Goal: Task Accomplishment & Management: Complete application form

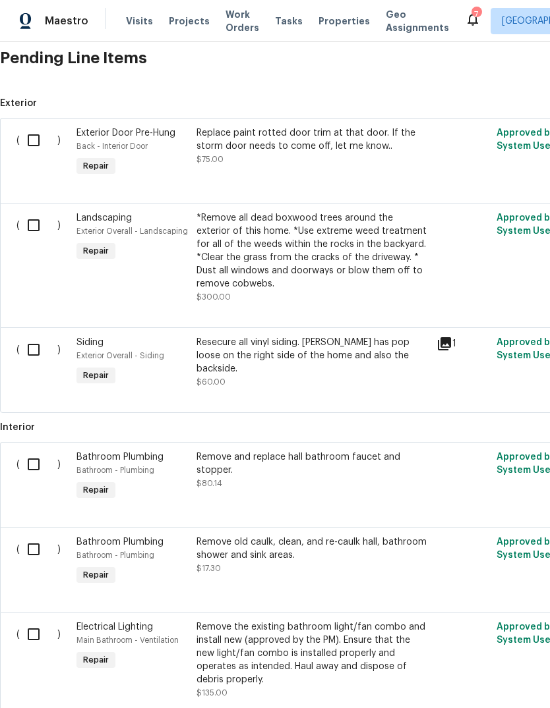
scroll to position [408, 0]
click at [32, 230] on input "checkbox" at bounding box center [39, 225] width 38 height 28
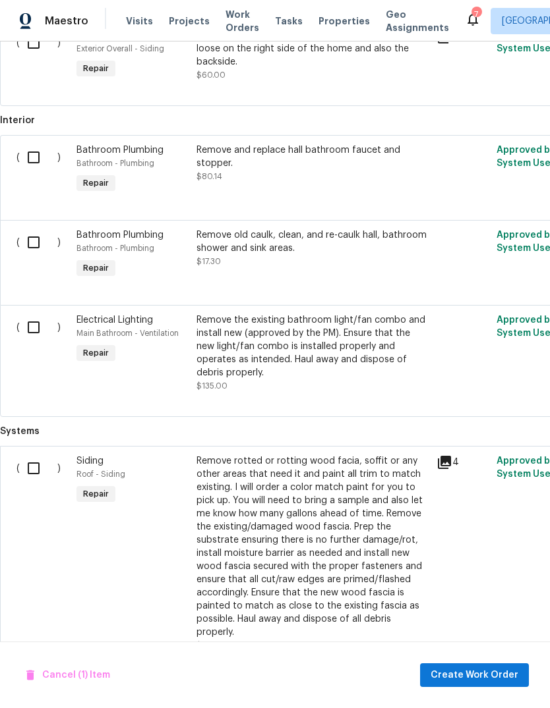
scroll to position [714, 0]
click at [479, 669] on span "Create Work Order" at bounding box center [474, 676] width 88 height 16
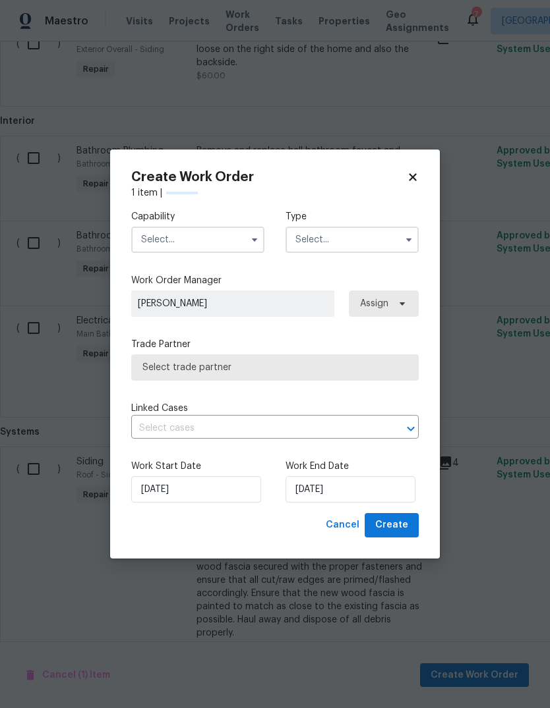
checkbox input "false"
click at [235, 238] on input "text" at bounding box center [197, 240] width 133 height 26
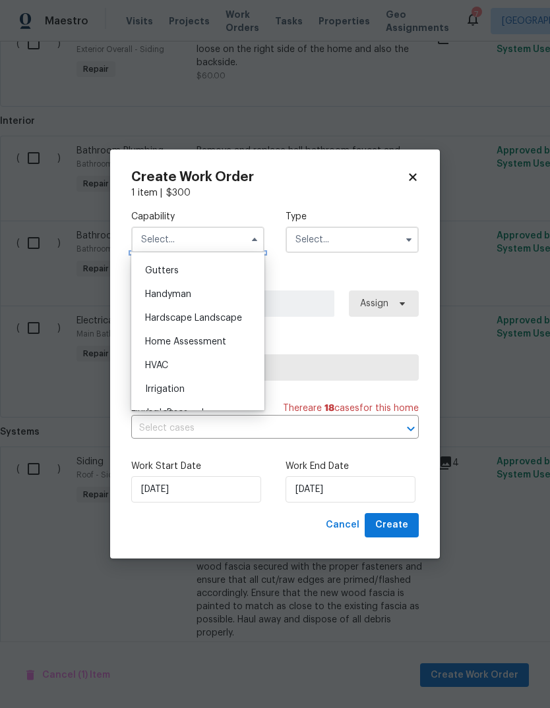
scroll to position [713, 0]
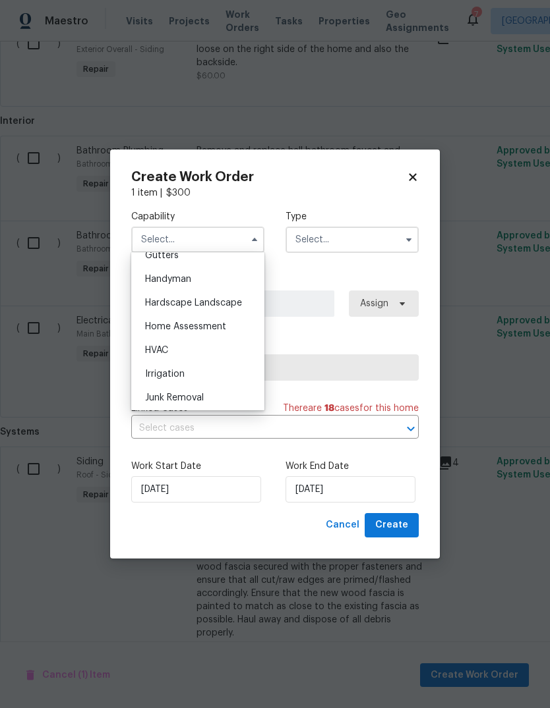
click at [235, 311] on div "Hardscape Landscape" at bounding box center [197, 303] width 127 height 24
type input "Hardscape Landscape"
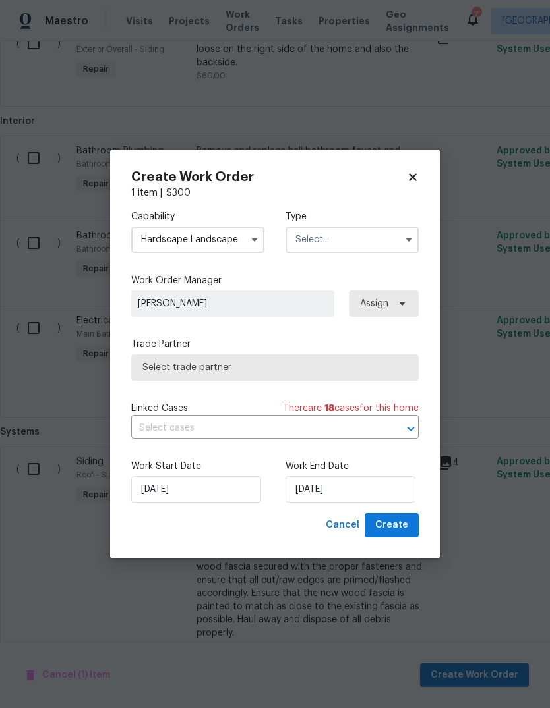
click at [328, 241] on input "text" at bounding box center [351, 240] width 133 height 26
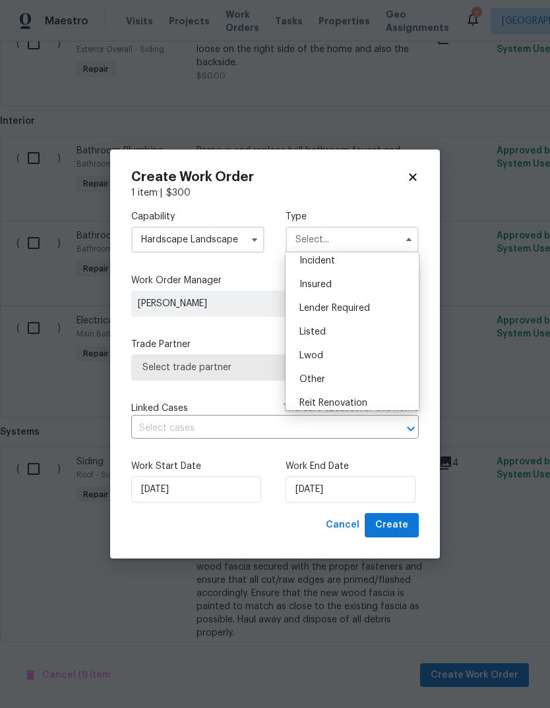
scroll to position [81, 0]
click at [350, 311] on div "Listed" at bounding box center [352, 305] width 127 height 24
type input "Listed"
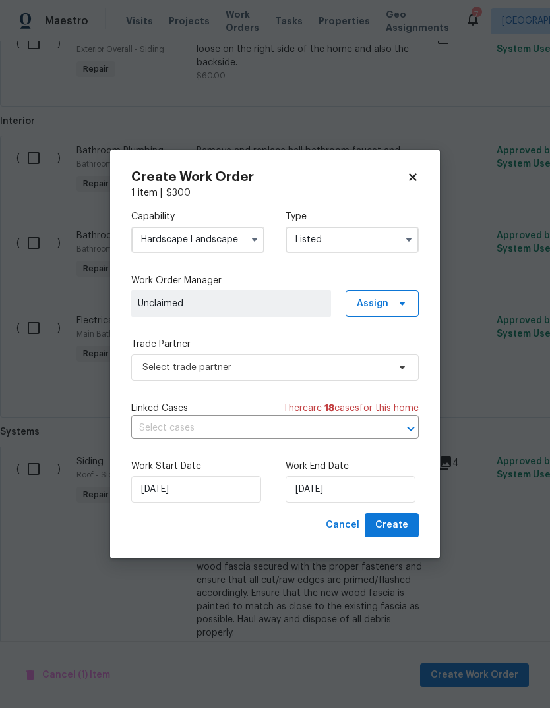
click at [266, 306] on span "Unclaimed" at bounding box center [231, 303] width 187 height 13
click at [385, 315] on span "Assign" at bounding box center [381, 304] width 73 height 26
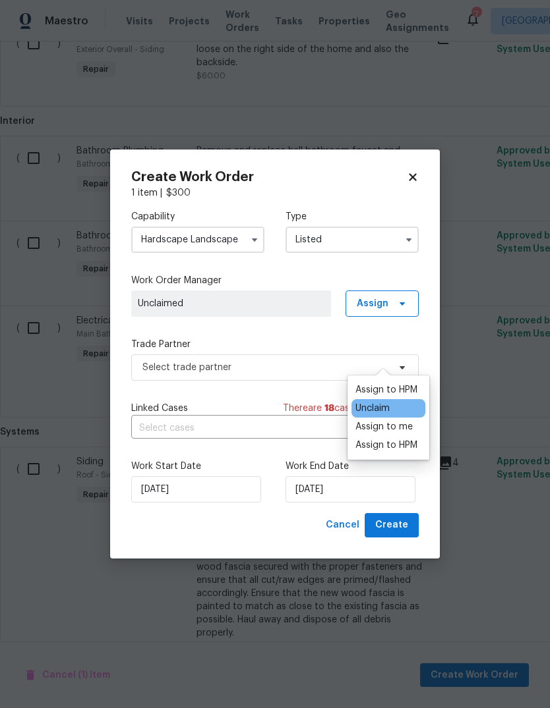
click at [404, 420] on div "Assign to me" at bounding box center [383, 426] width 57 height 13
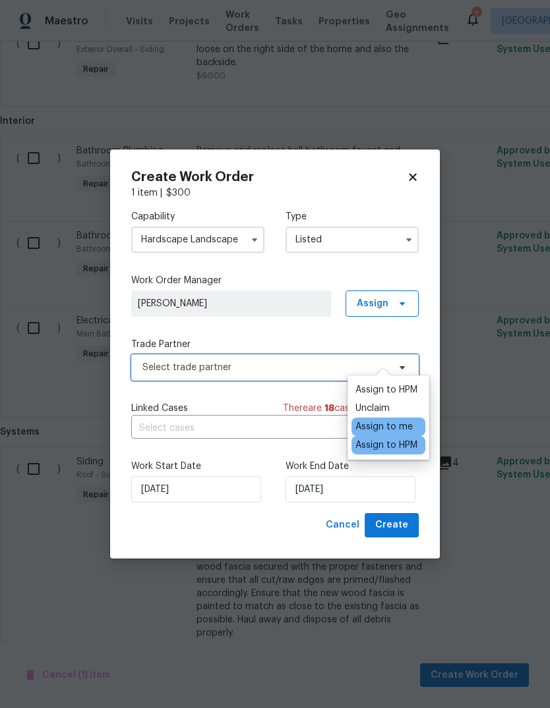
click at [276, 364] on span "Select trade partner" at bounding box center [265, 367] width 246 height 13
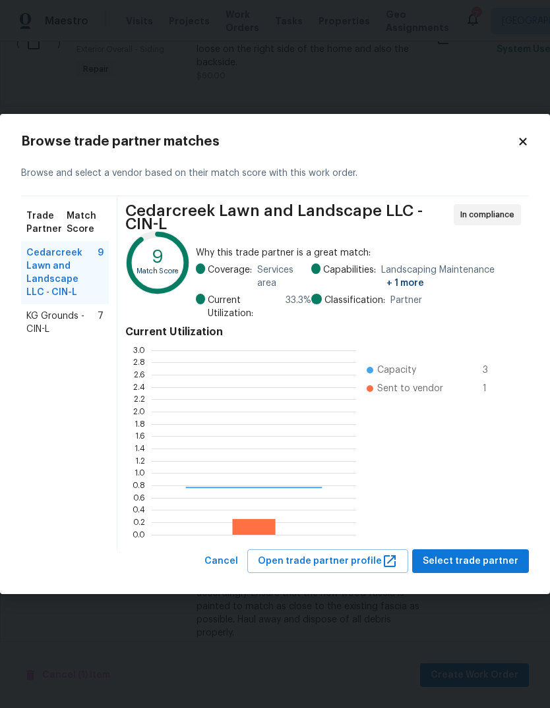
scroll to position [185, 204]
click at [85, 316] on span "KG Grounds - CIN-L" at bounding box center [61, 323] width 71 height 26
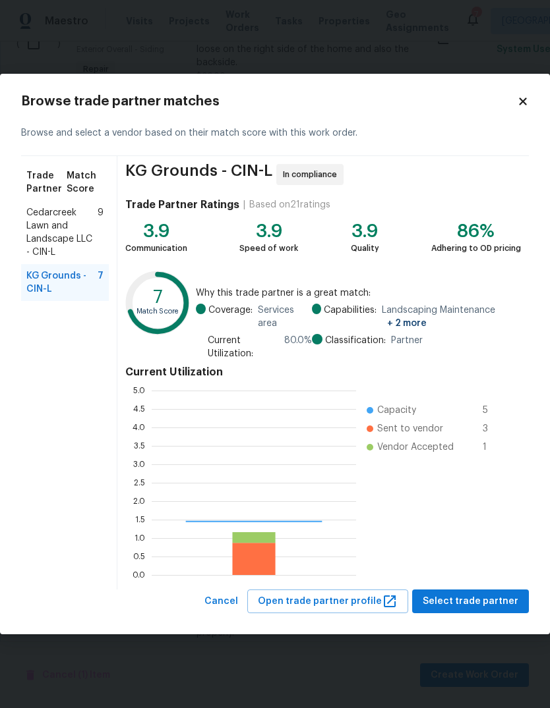
scroll to position [0, 0]
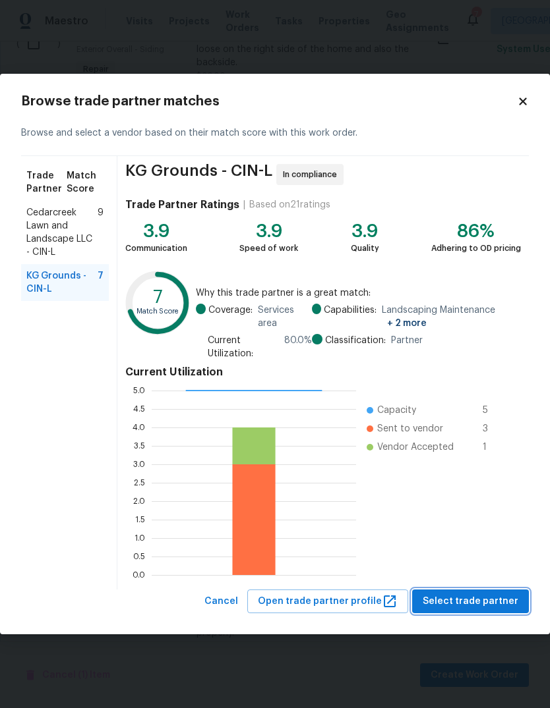
click at [480, 594] on span "Select trade partner" at bounding box center [470, 602] width 96 height 16
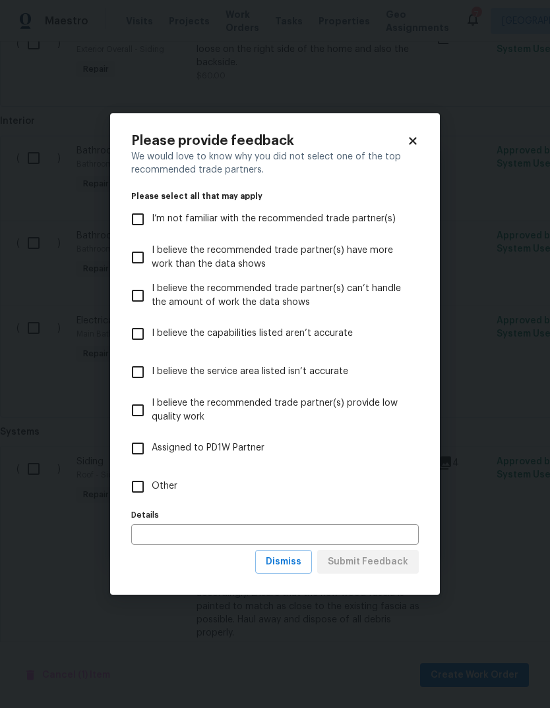
click at [137, 497] on input "Other" at bounding box center [138, 487] width 28 height 28
checkbox input "true"
click at [223, 532] on input "text" at bounding box center [274, 535] width 287 height 20
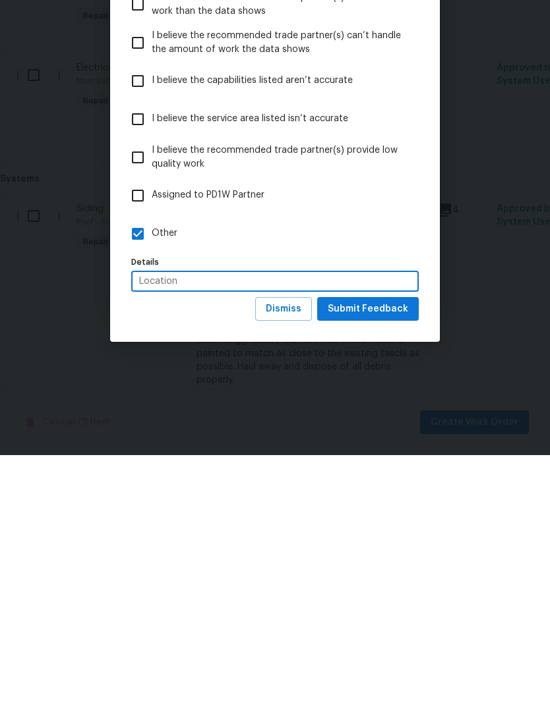
type input "Location"
click at [393, 554] on span "Submit Feedback" at bounding box center [368, 562] width 80 height 16
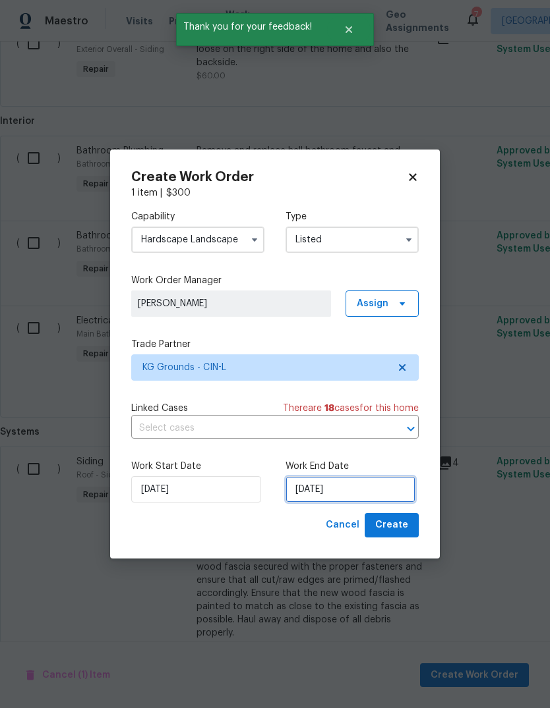
click at [363, 486] on input "[DATE]" at bounding box center [350, 489] width 130 height 26
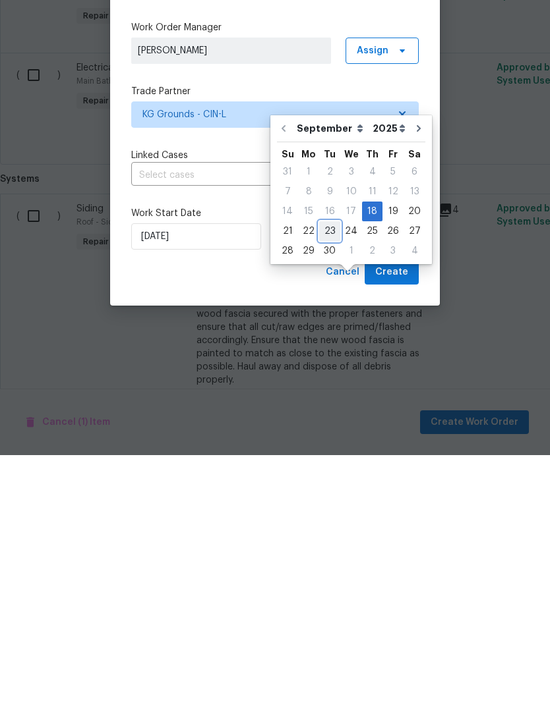
click at [329, 475] on div "23" at bounding box center [329, 484] width 21 height 18
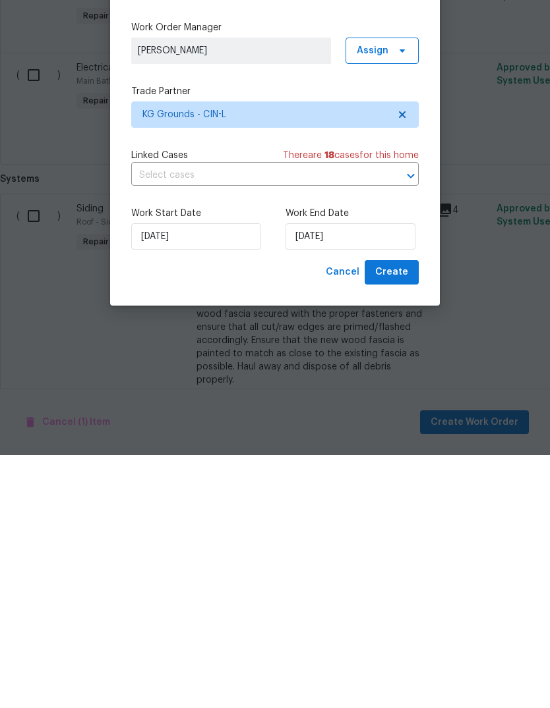
type input "9/23/2025"
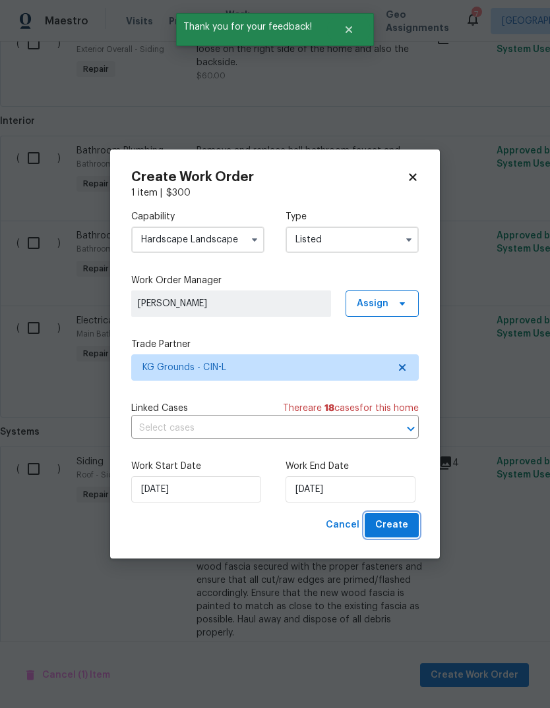
click at [397, 523] on span "Create" at bounding box center [391, 525] width 33 height 16
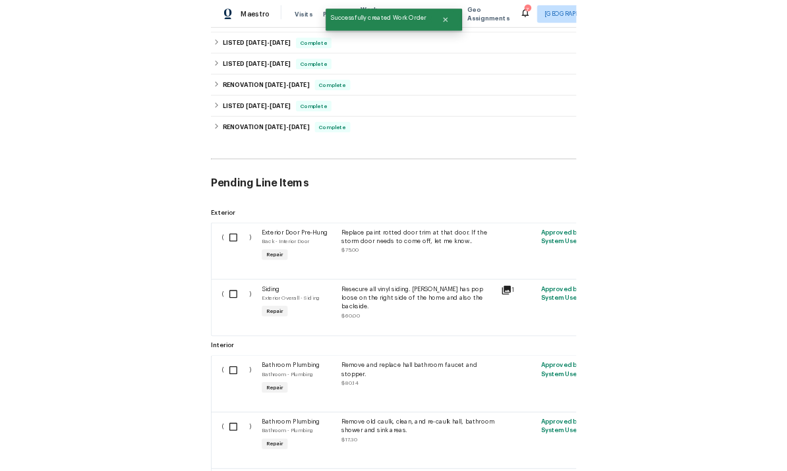
scroll to position [223, 0]
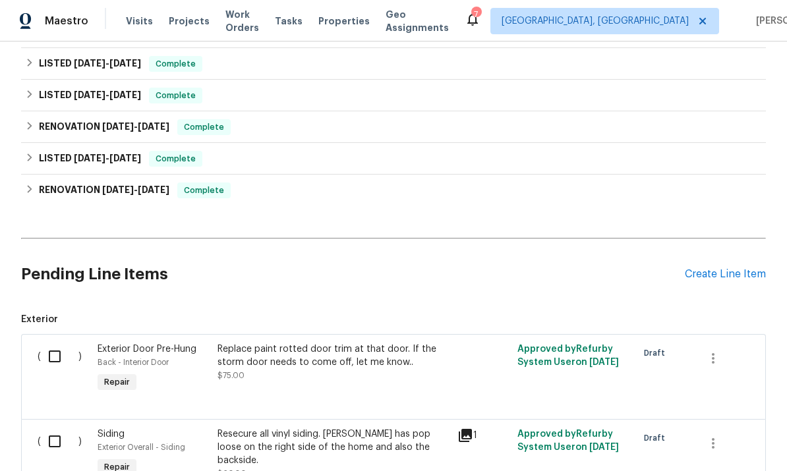
click at [58, 343] on input "checkbox" at bounding box center [60, 357] width 38 height 28
checkbox input "true"
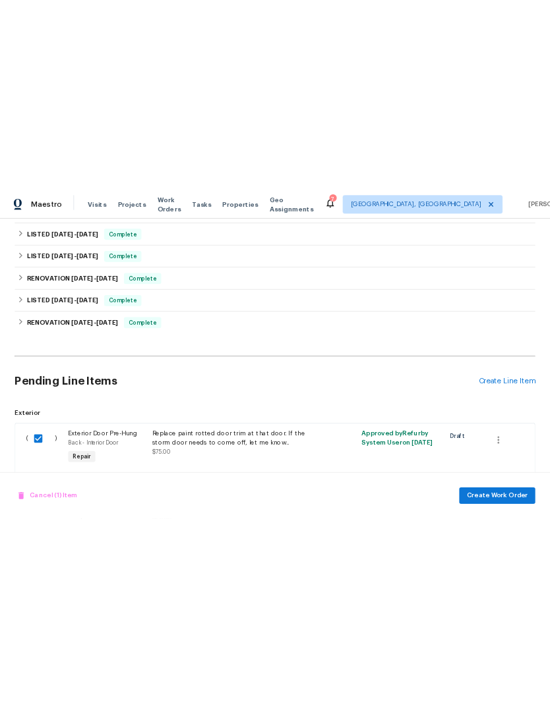
scroll to position [0, 0]
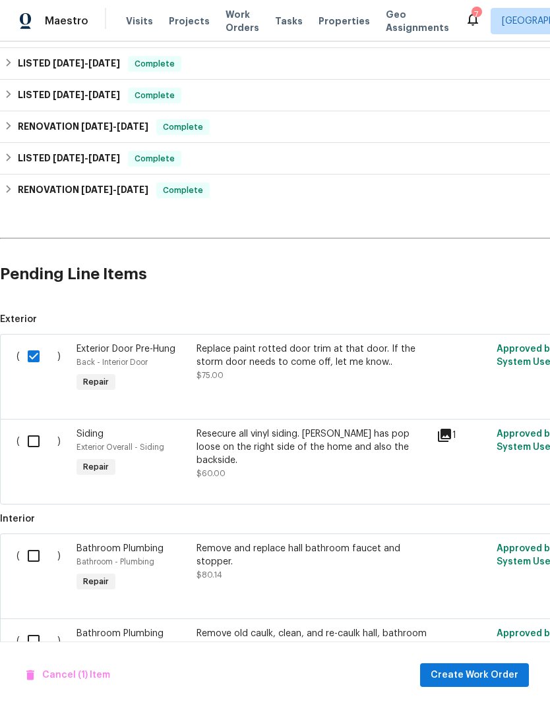
click at [47, 434] on input "checkbox" at bounding box center [39, 442] width 38 height 28
checkbox input "true"
click at [30, 558] on input "checkbox" at bounding box center [39, 556] width 38 height 28
checkbox input "true"
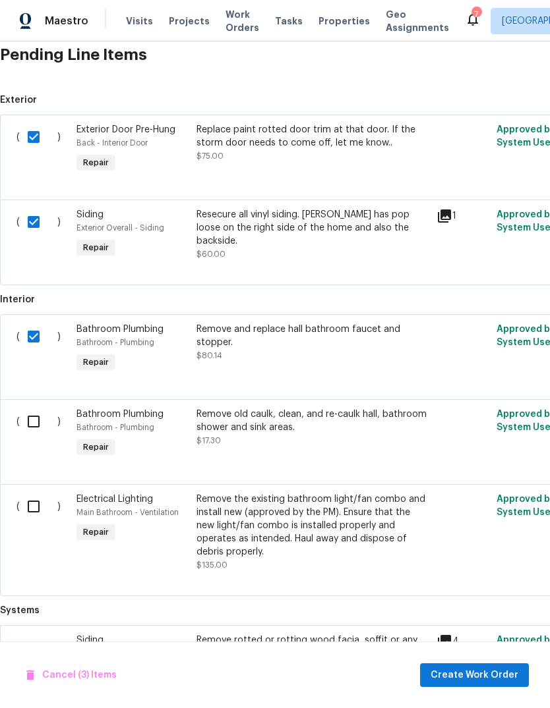
scroll to position [442, 0]
click at [37, 426] on input "checkbox" at bounding box center [39, 422] width 38 height 28
checkbox input "true"
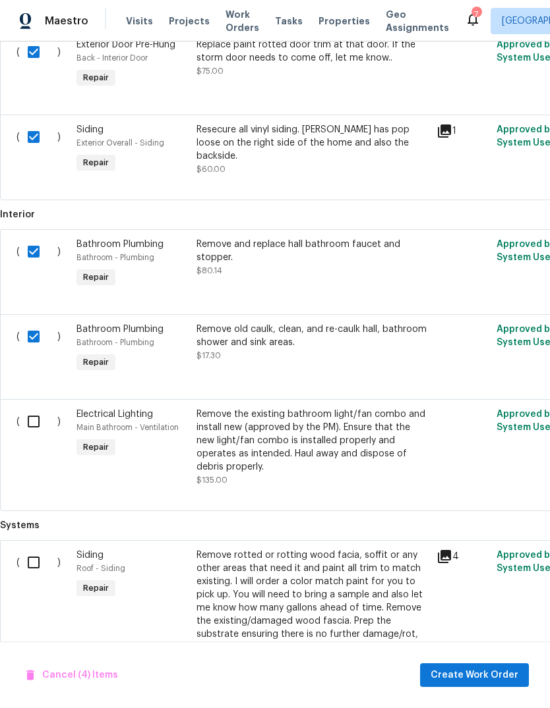
scroll to position [528, 0]
click at [41, 433] on input "checkbox" at bounding box center [39, 421] width 38 height 28
checkbox input "true"
click at [42, 558] on input "checkbox" at bounding box center [39, 562] width 38 height 28
checkbox input "true"
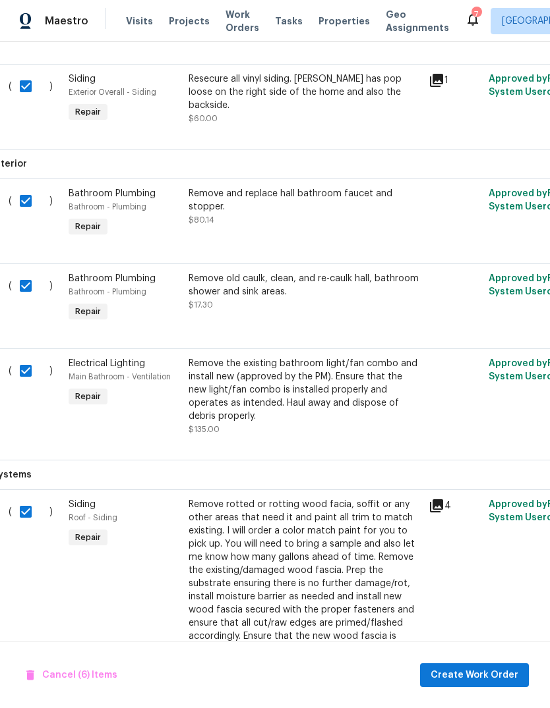
scroll to position [573, 7]
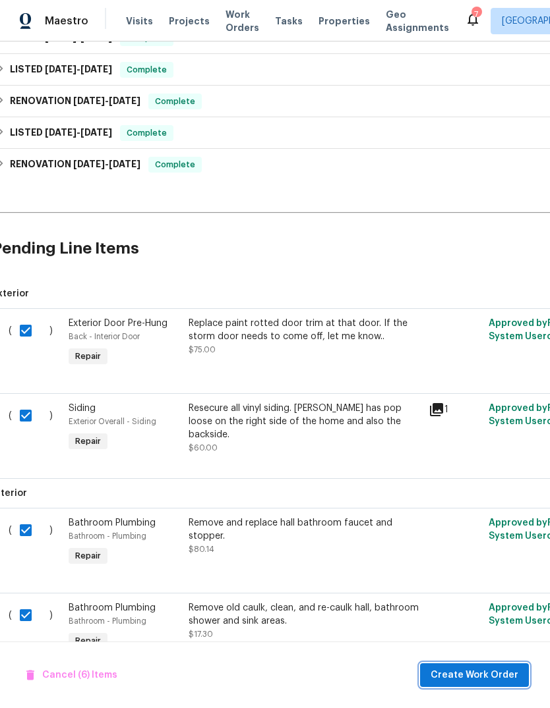
click at [483, 680] on span "Create Work Order" at bounding box center [474, 676] width 88 height 16
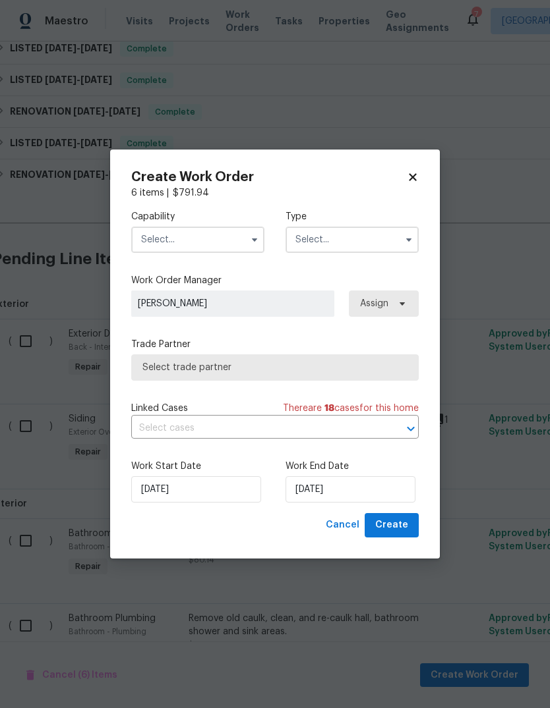
checkbox input "false"
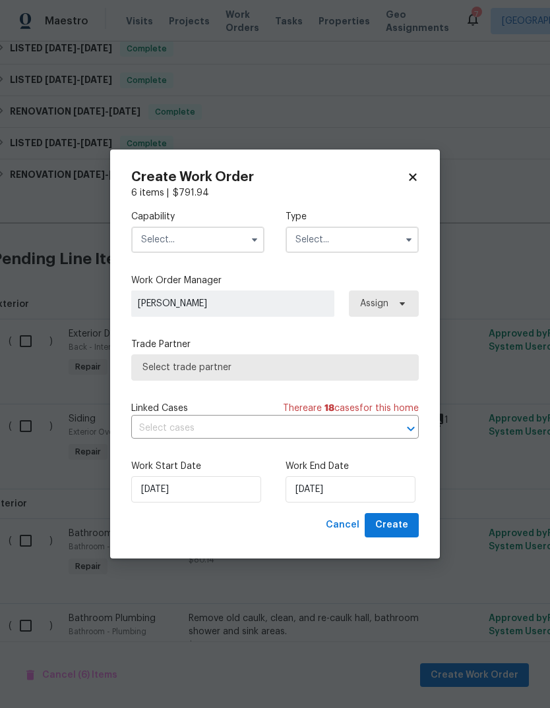
checkbox input "false"
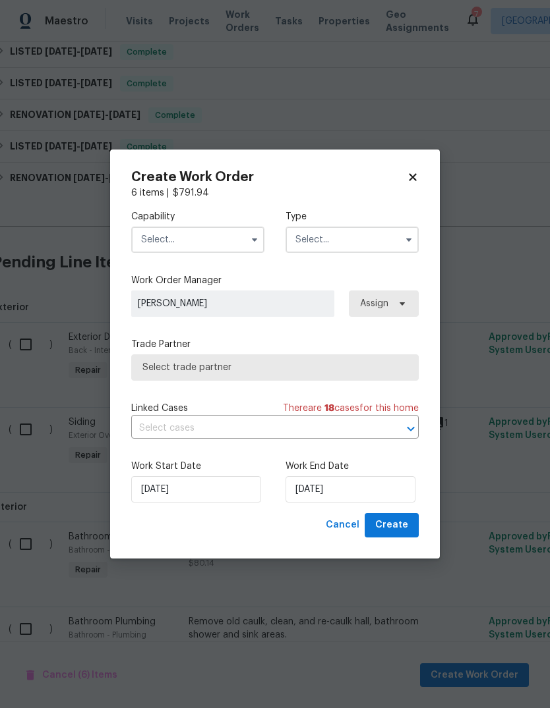
scroll to position [233, 8]
click at [233, 248] on input "text" at bounding box center [197, 240] width 133 height 26
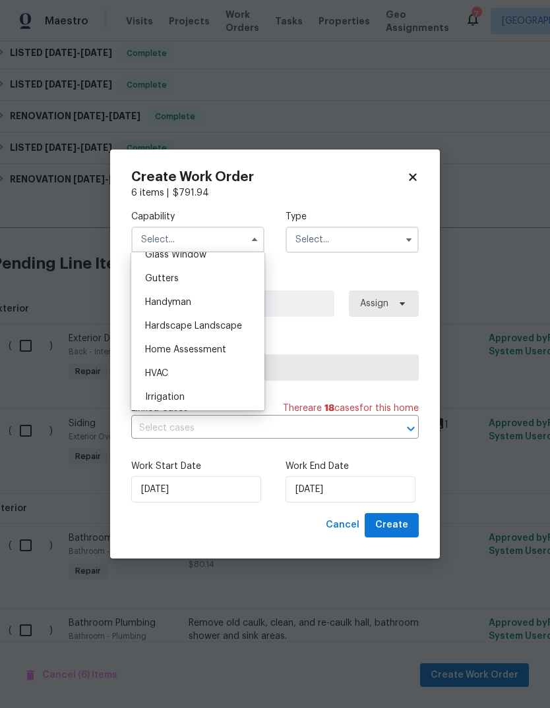
scroll to position [701, 0]
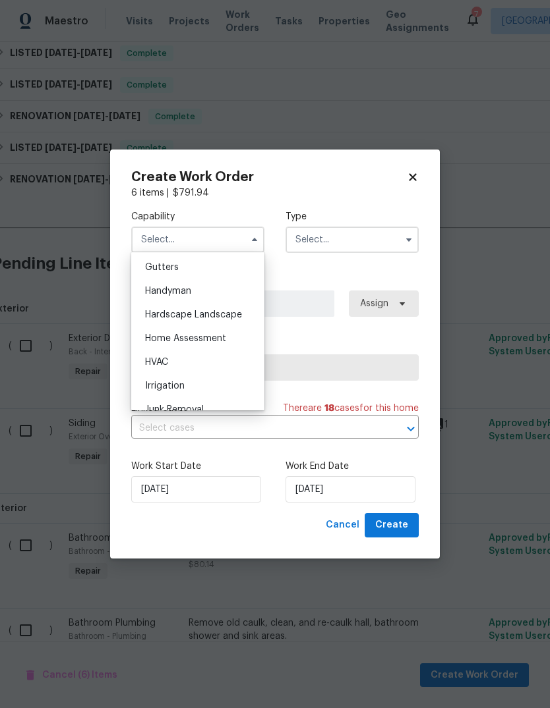
click at [230, 300] on div "Handyman" at bounding box center [197, 291] width 127 height 24
type input "Handyman"
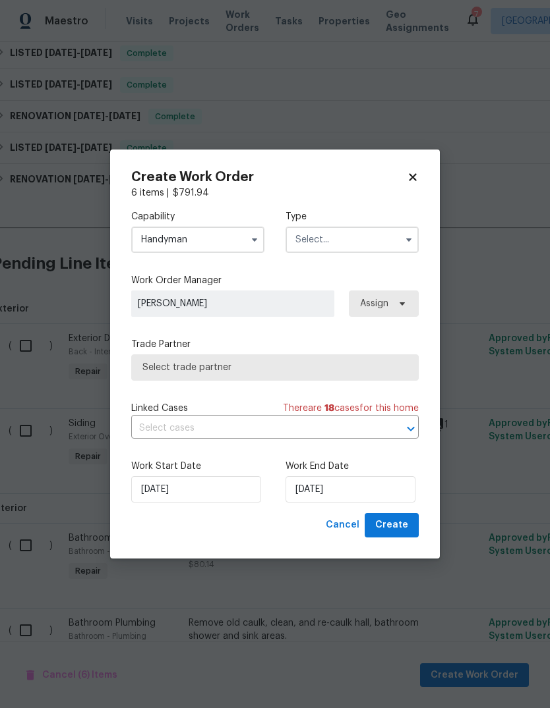
click at [364, 235] on input "text" at bounding box center [351, 240] width 133 height 26
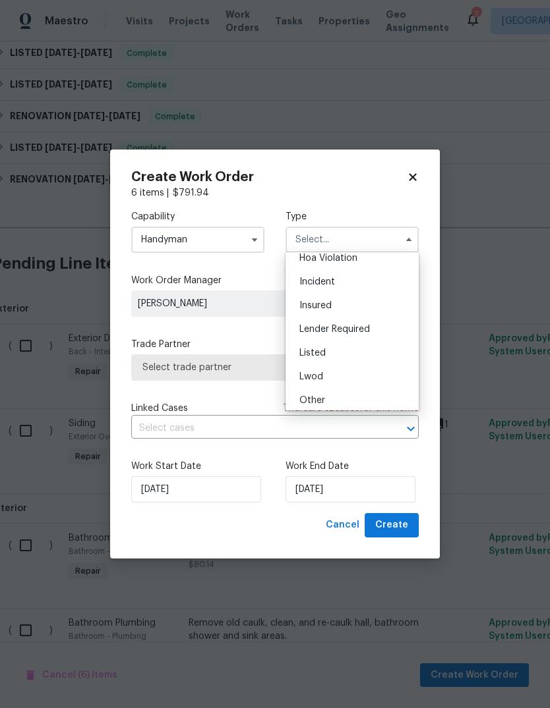
scroll to position [58, 0]
click at [389, 330] on div "Listed" at bounding box center [352, 328] width 127 height 24
type input "Listed"
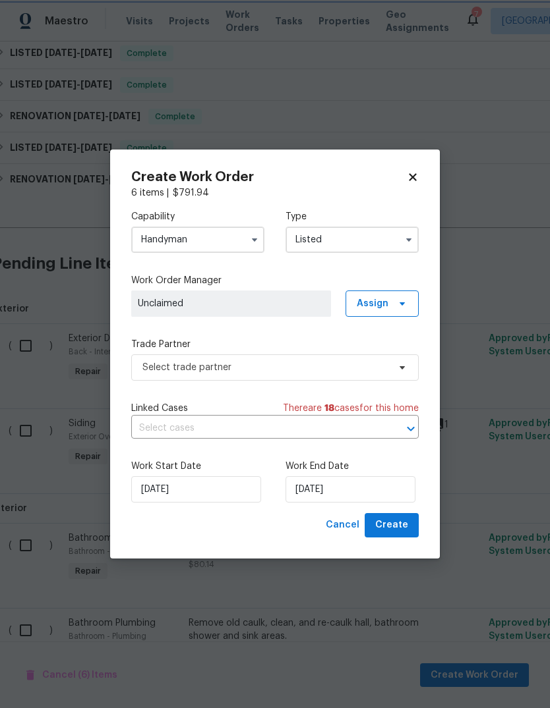
scroll to position [0, 0]
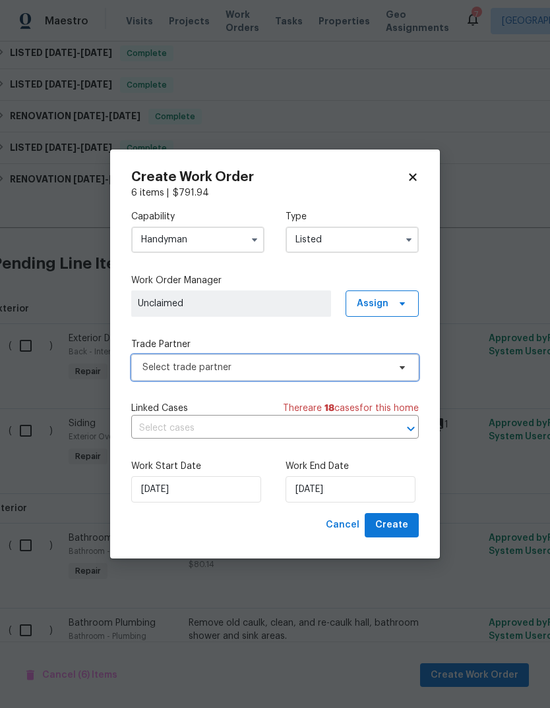
click at [294, 368] on span "Select trade partner" at bounding box center [265, 367] width 246 height 13
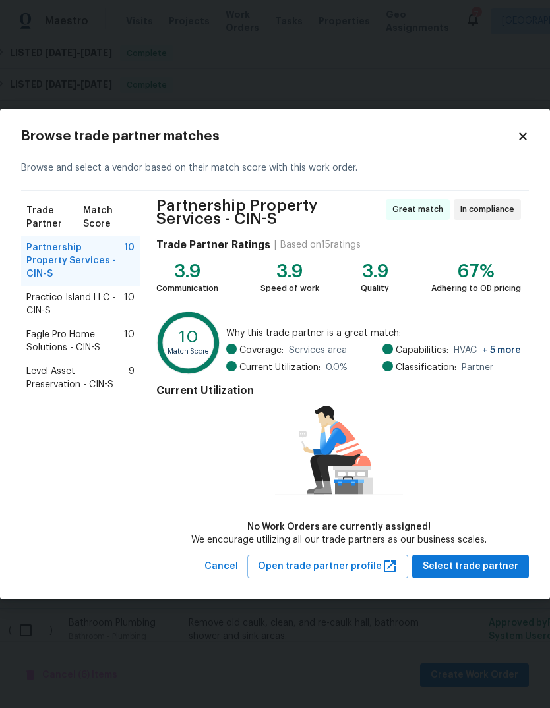
click at [85, 369] on span "Level Asset Preservation - CIN-S" at bounding box center [77, 378] width 102 height 26
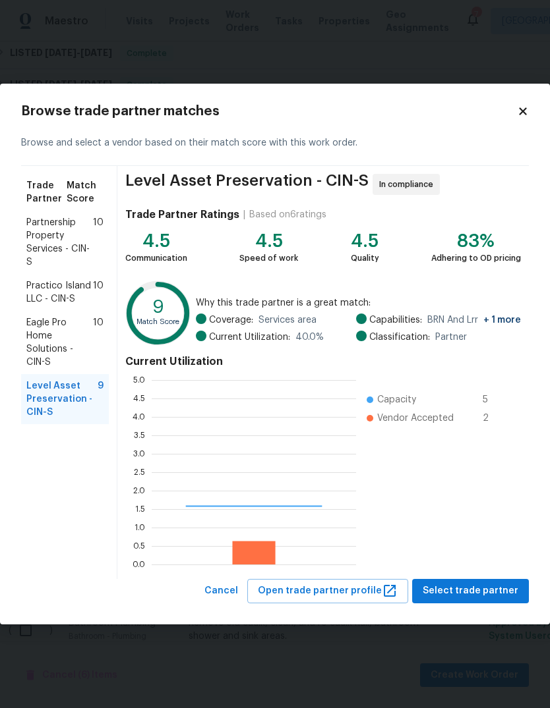
scroll to position [185, 204]
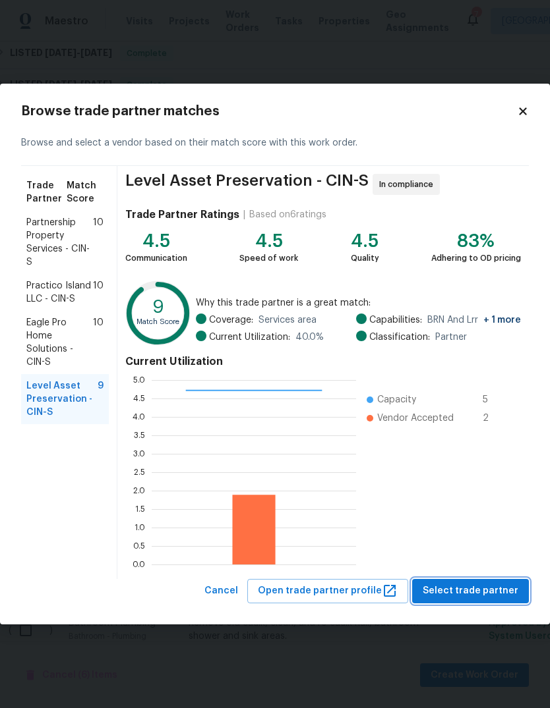
click at [486, 602] on button "Select trade partner" at bounding box center [470, 591] width 117 height 24
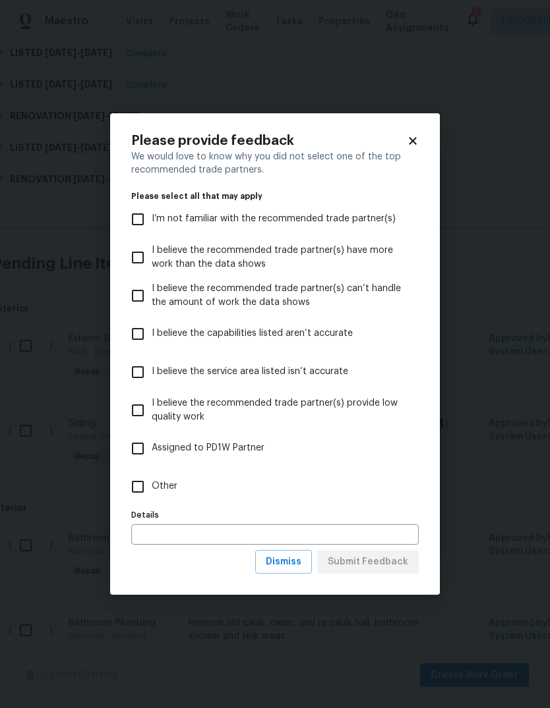
click at [142, 491] on input "Other" at bounding box center [138, 487] width 28 height 28
checkbox input "true"
click at [224, 531] on input "text" at bounding box center [274, 535] width 287 height 20
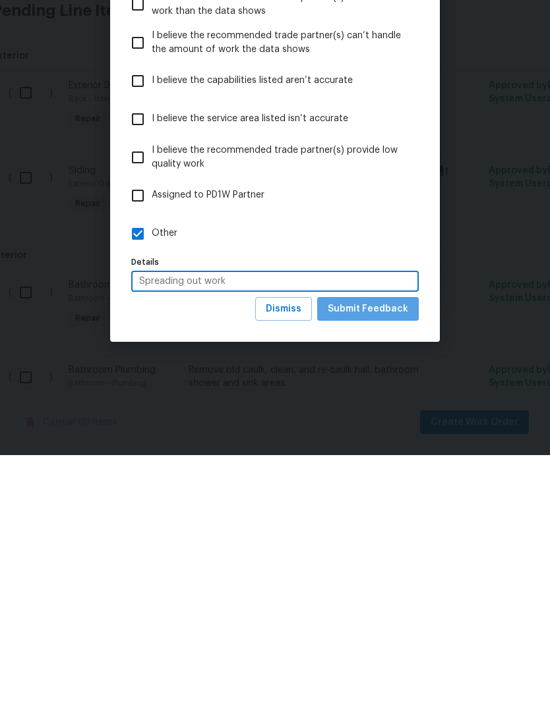
type input "Spreading out work"
click at [388, 554] on span "Submit Feedback" at bounding box center [368, 562] width 80 height 16
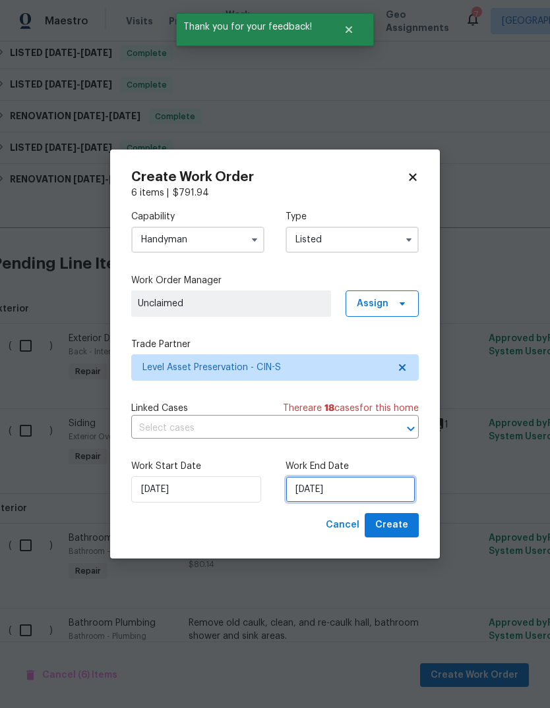
click at [374, 494] on input "[DATE]" at bounding box center [350, 489] width 130 height 26
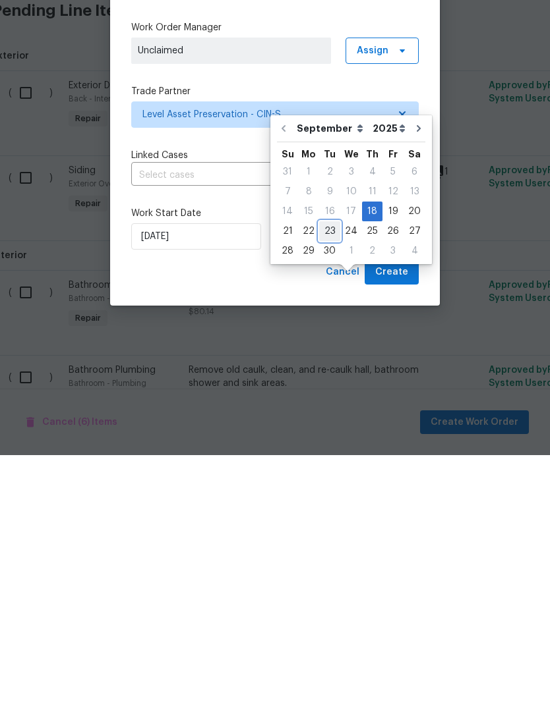
click at [334, 475] on div "23" at bounding box center [329, 484] width 21 height 18
type input "9/23/2025"
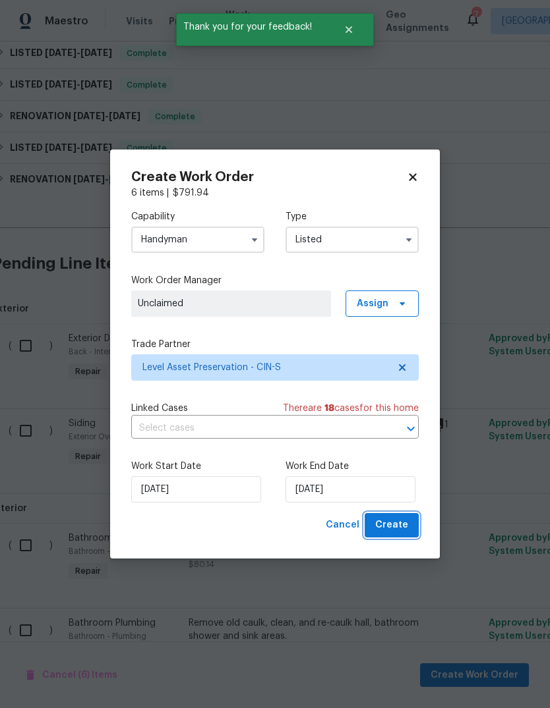
click at [399, 521] on span "Create" at bounding box center [391, 525] width 33 height 16
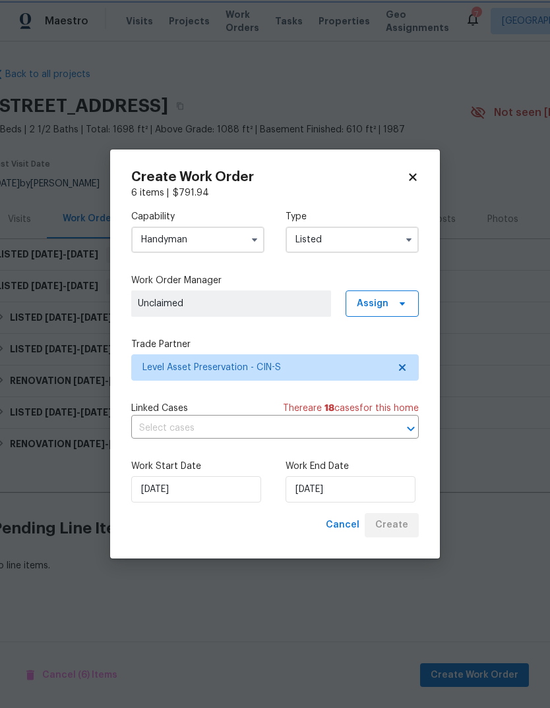
scroll to position [0, 8]
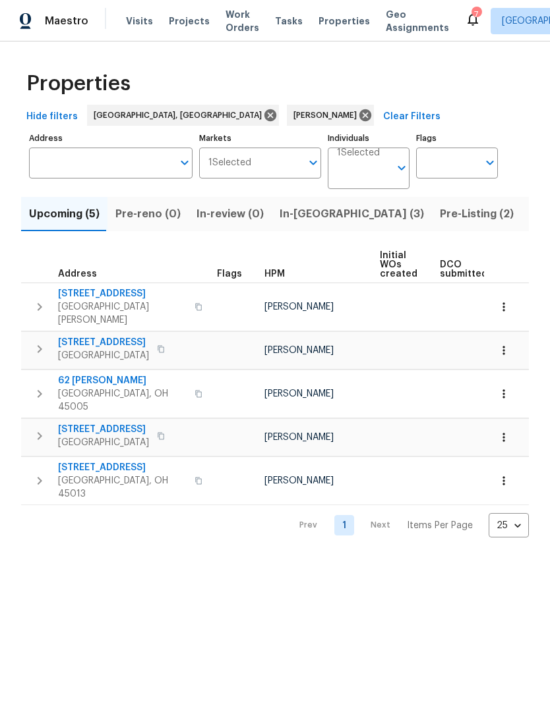
click at [301, 218] on span "In-reno (3)" at bounding box center [351, 214] width 144 height 18
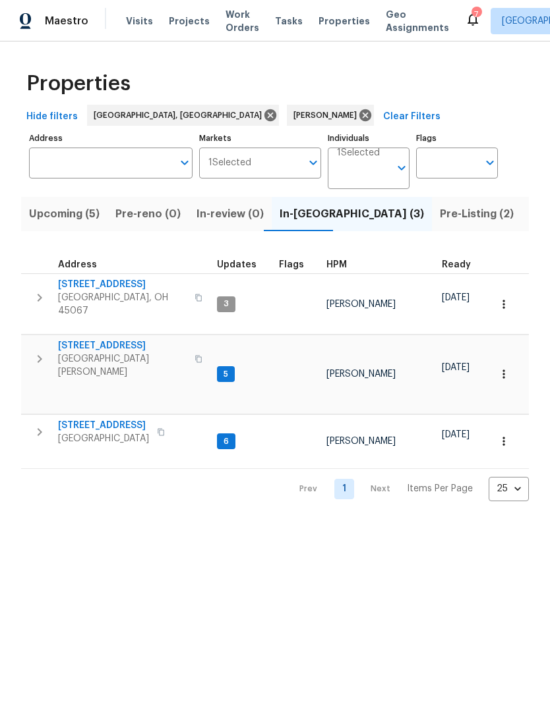
click at [529, 217] on span "Listed (9)" at bounding box center [554, 214] width 50 height 18
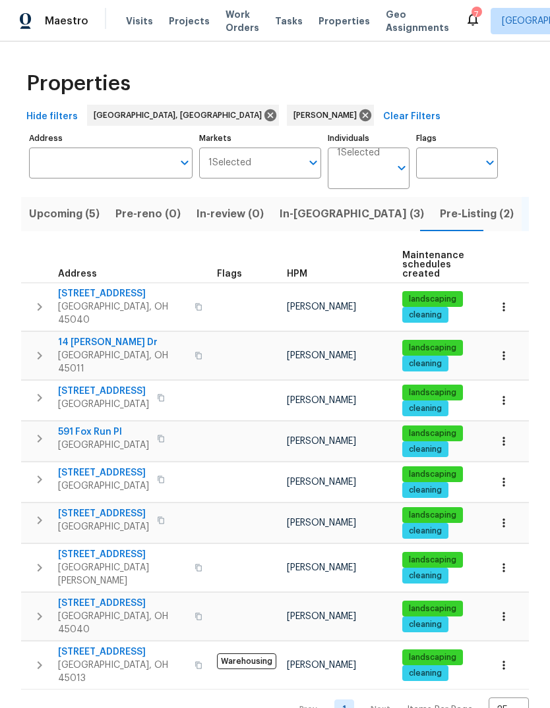
click at [306, 216] on span "In-reno (3)" at bounding box center [351, 214] width 144 height 18
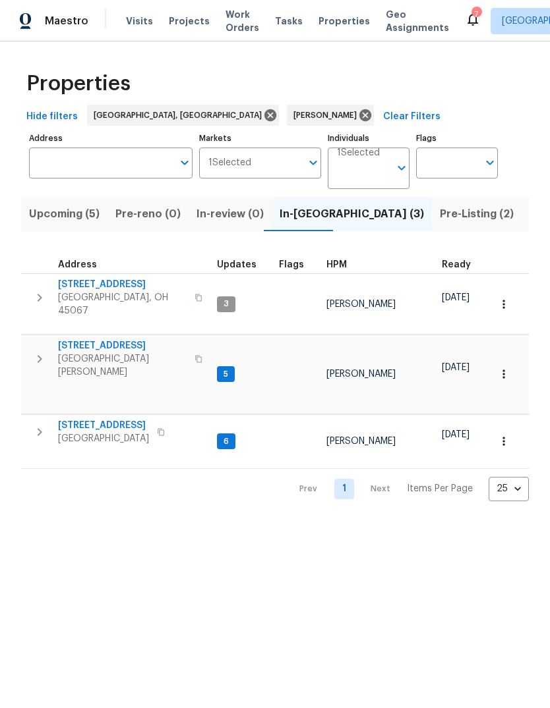
click at [529, 223] on span "Listed (9)" at bounding box center [554, 214] width 50 height 18
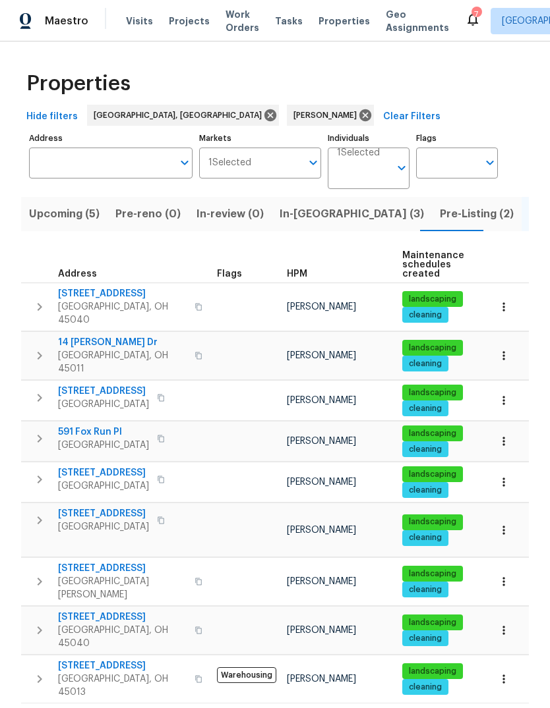
click at [109, 467] on span "3833 Spring Mill Way" at bounding box center [103, 473] width 91 height 13
click at [299, 224] on button "In-reno (3)" at bounding box center [352, 214] width 160 height 34
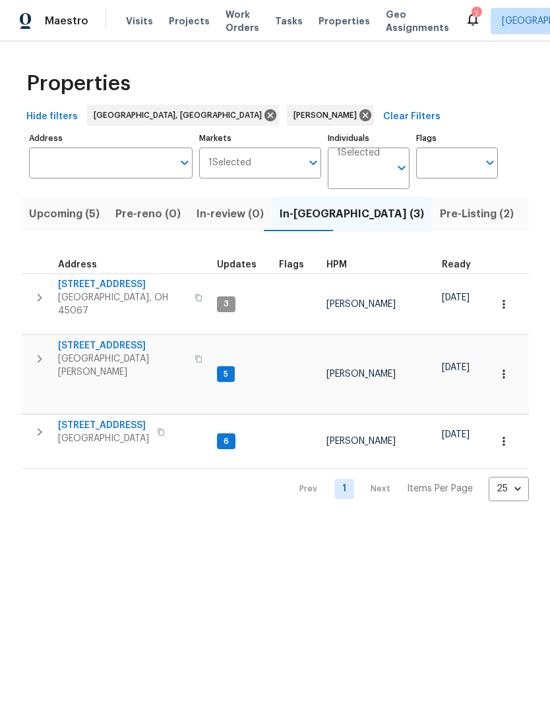
click at [117, 419] on span "6107 Driftwood Ct" at bounding box center [103, 425] width 91 height 13
click at [529, 219] on span "Listed (9)" at bounding box center [554, 214] width 50 height 18
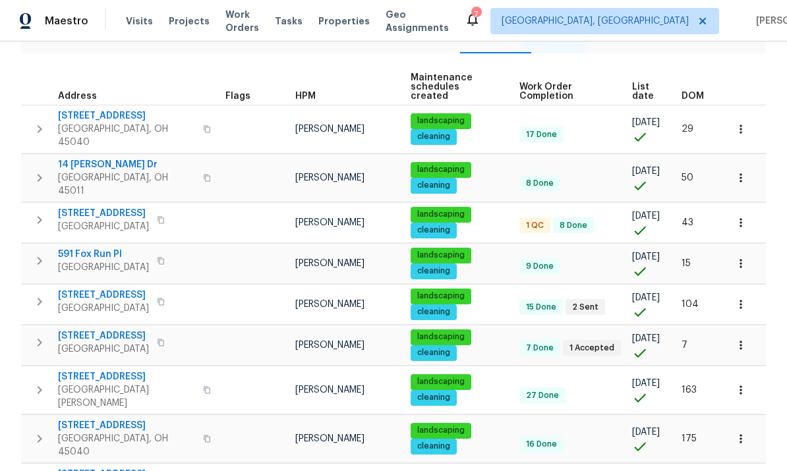
scroll to position [167, 0]
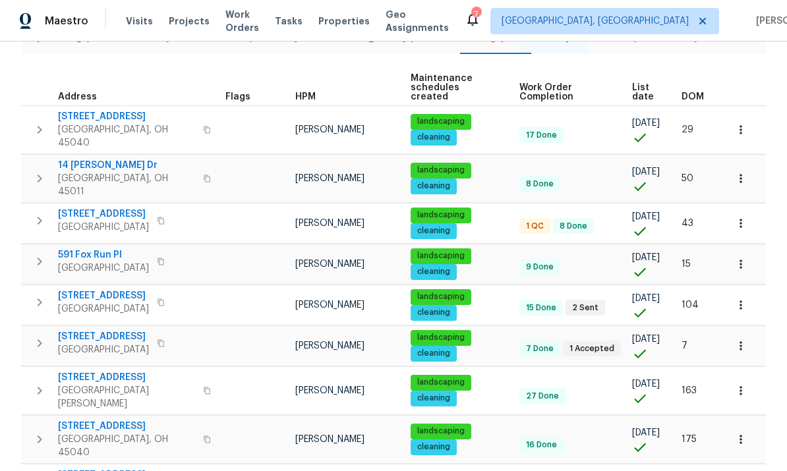
click at [124, 423] on tr "5819 Deer Run Dr Mason, OH 45040 Robert Carl landscaping cleaning 16 Done 03/27…" at bounding box center [393, 439] width 745 height 48
click at [124, 469] on span "3877 Brown Farm Dr" at bounding box center [126, 475] width 137 height 13
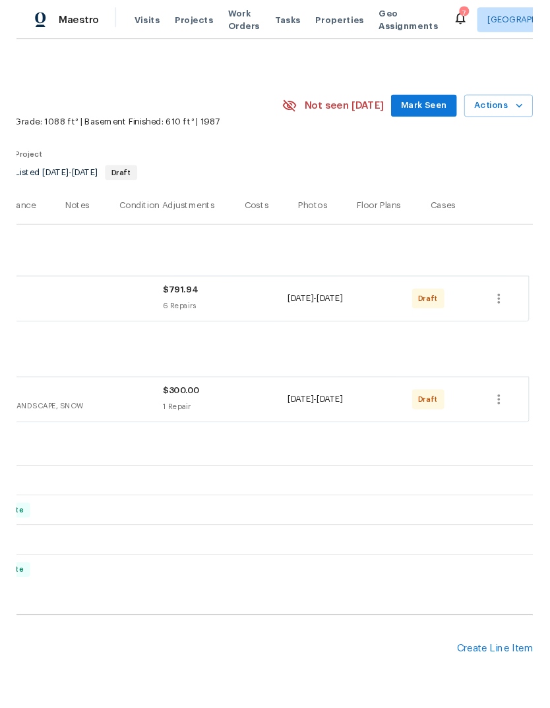
scroll to position [0, 195]
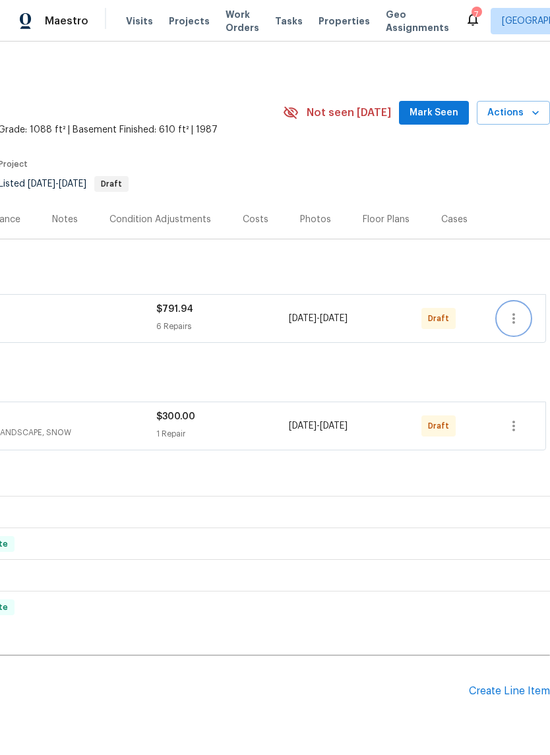
click at [515, 314] on icon "button" at bounding box center [513, 318] width 16 height 16
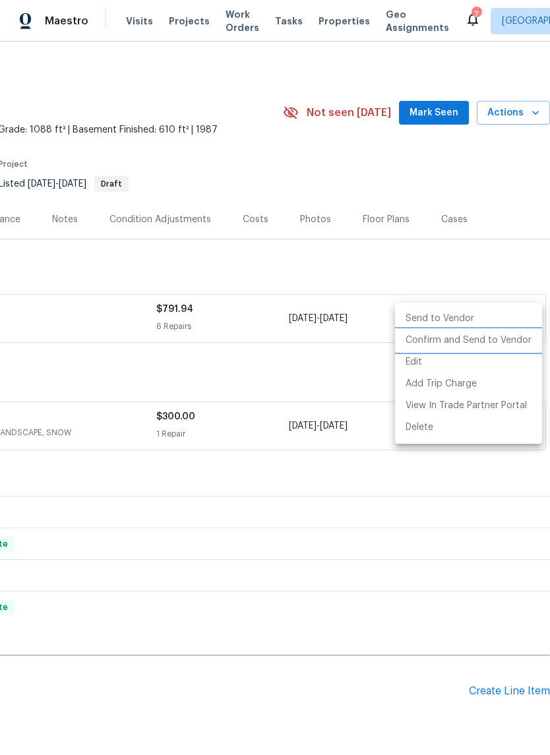
click at [497, 343] on li "Confirm and Send to Vendor" at bounding box center [468, 341] width 147 height 22
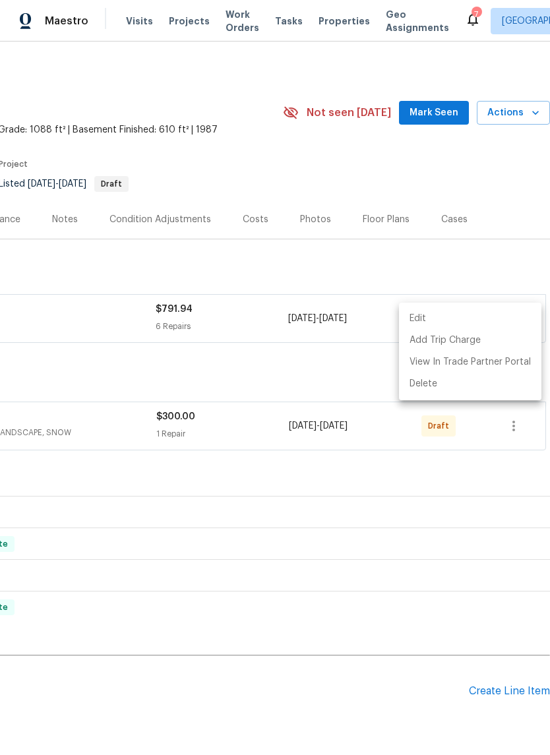
click at [519, 425] on div at bounding box center [275, 377] width 550 height 755
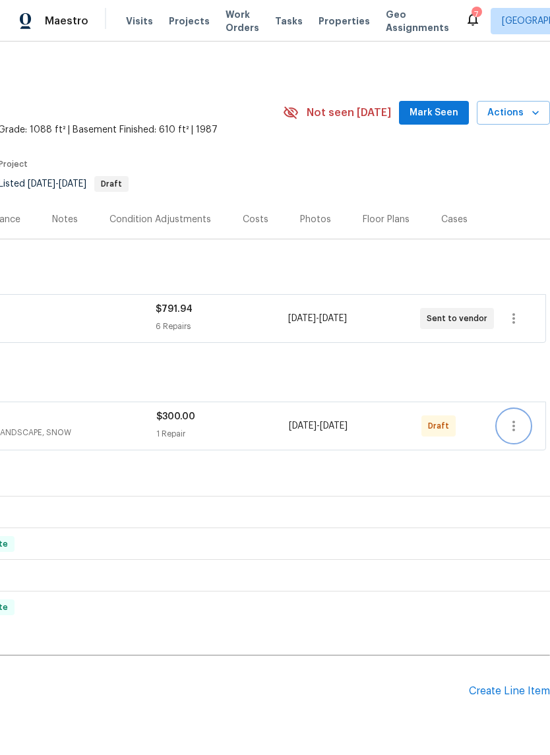
click at [519, 432] on icon "button" at bounding box center [513, 426] width 16 height 16
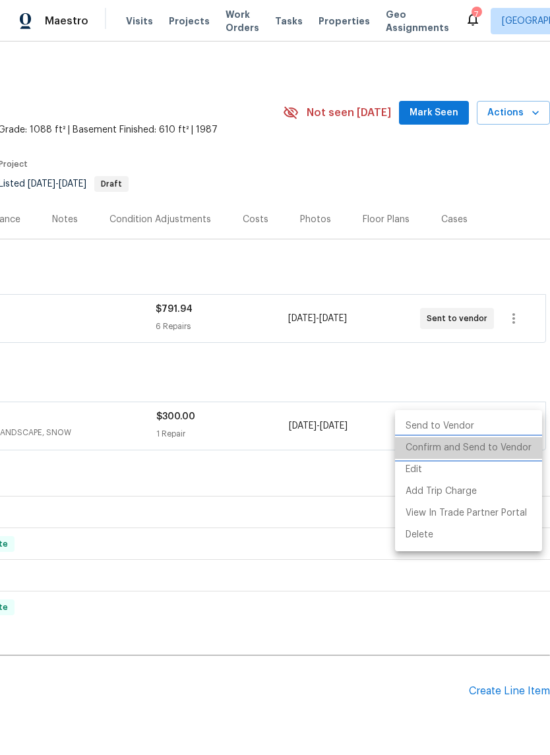
click at [498, 449] on li "Confirm and Send to Vendor" at bounding box center [468, 448] width 147 height 22
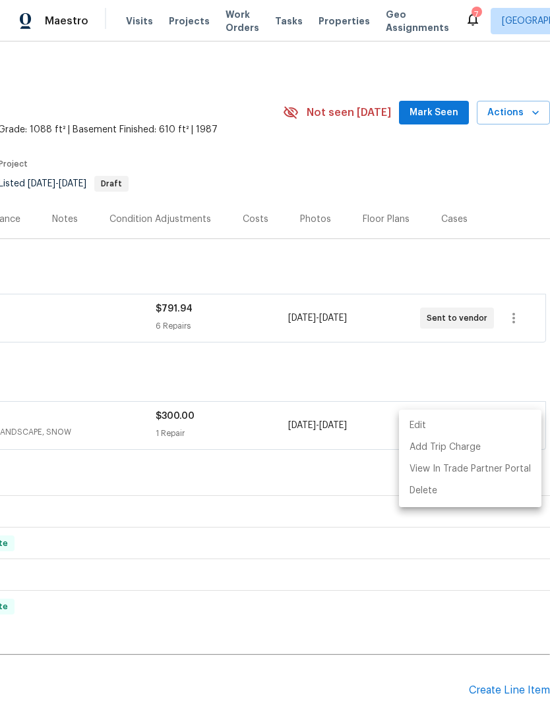
click at [445, 74] on div at bounding box center [275, 354] width 550 height 708
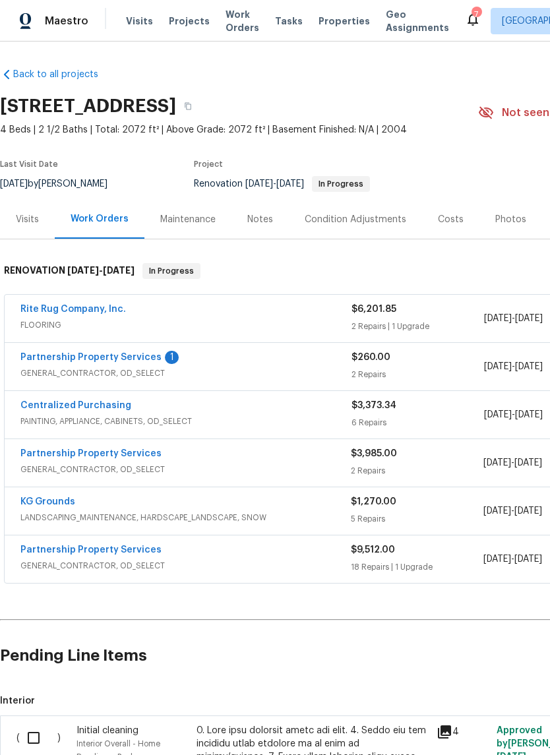
click at [33, 504] on link "KG Grounds" at bounding box center [47, 501] width 55 height 9
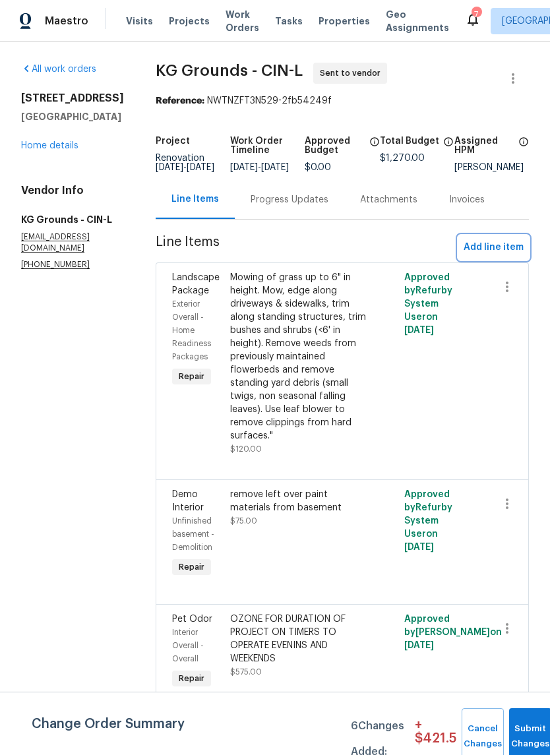
click at [492, 256] on span "Add line item" at bounding box center [493, 247] width 60 height 16
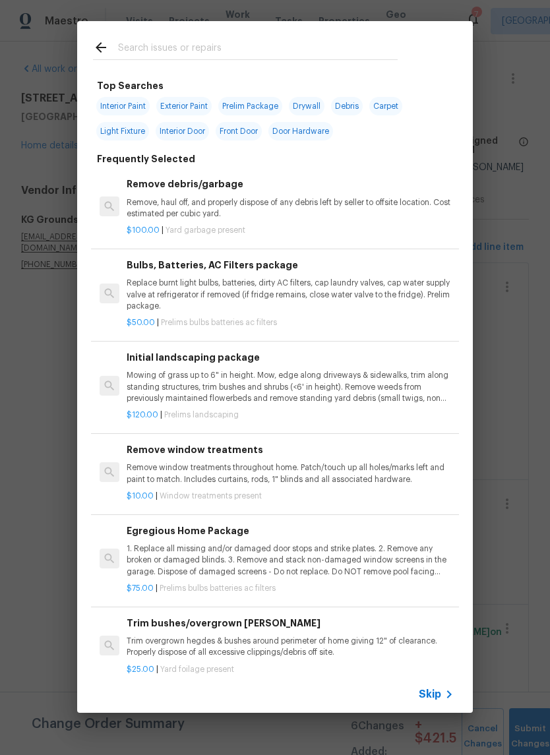
click at [337, 42] on input "text" at bounding box center [257, 50] width 279 height 20
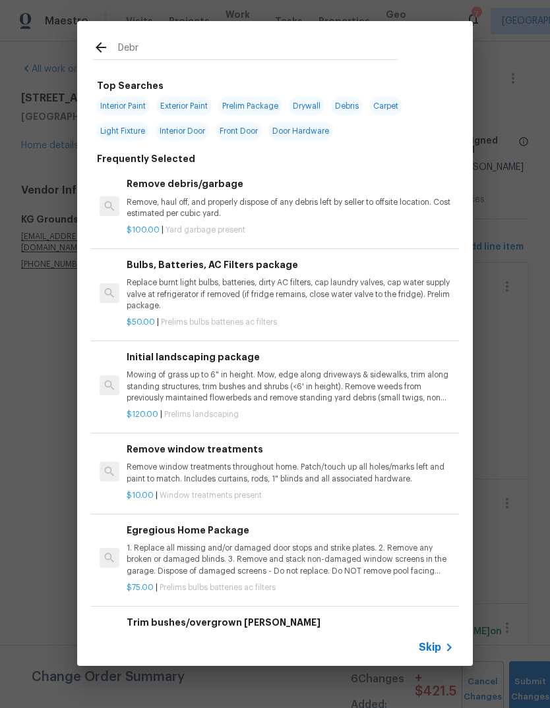
type input "Debri"
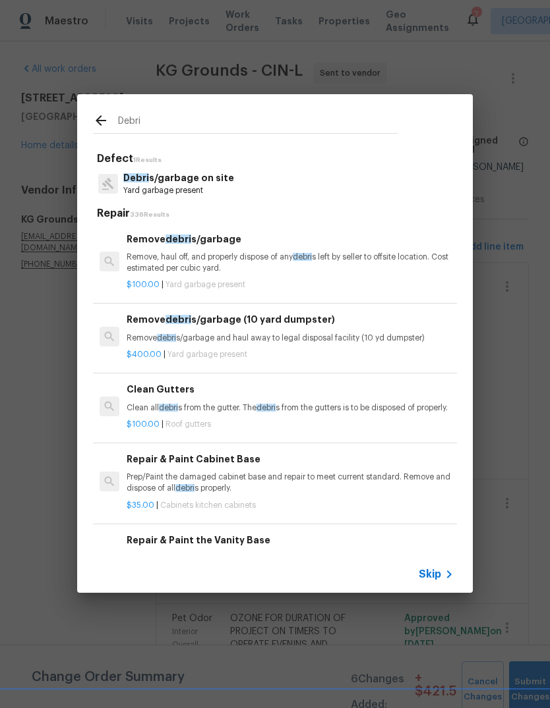
click at [278, 256] on p "Remove, haul off, and properly dispose of any debri s left by seller to offsite…" at bounding box center [290, 263] width 327 height 22
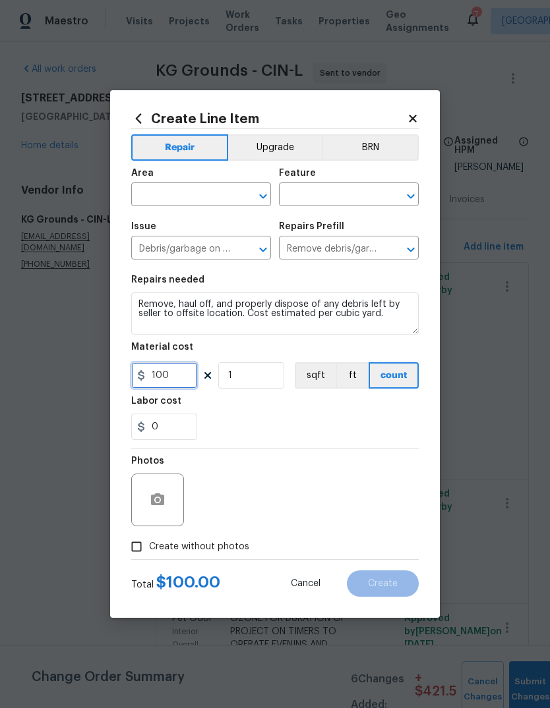
click at [187, 376] on input "100" at bounding box center [164, 375] width 66 height 26
click at [267, 376] on input "1" at bounding box center [251, 375] width 66 height 26
type input "2"
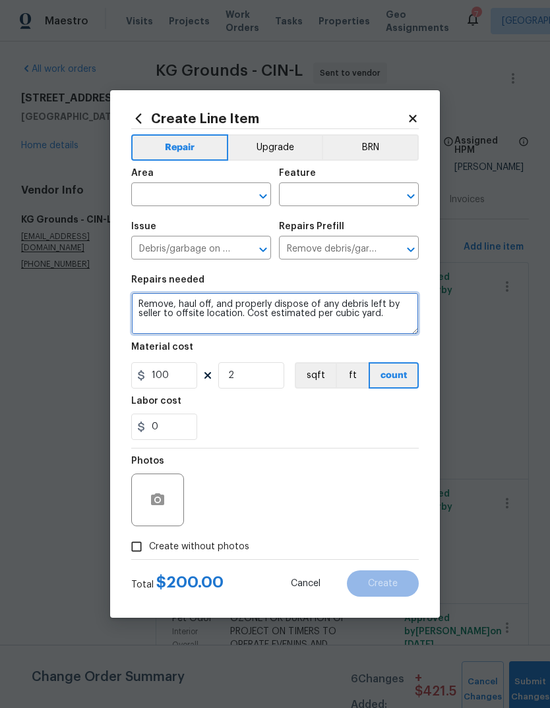
click at [400, 322] on textarea "Remove, haul off, and properly dispose of any debris left by seller to offsite …" at bounding box center [274, 314] width 287 height 42
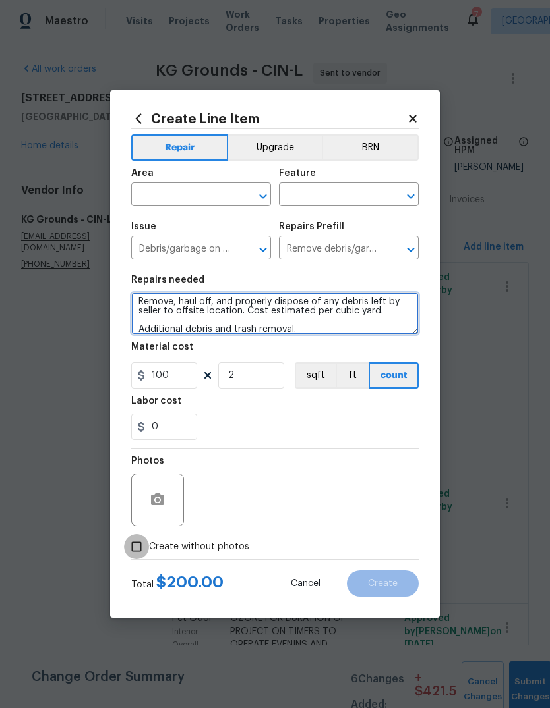
type textarea "Remove, haul off, and properly dispose of any debris left by seller to offsite …"
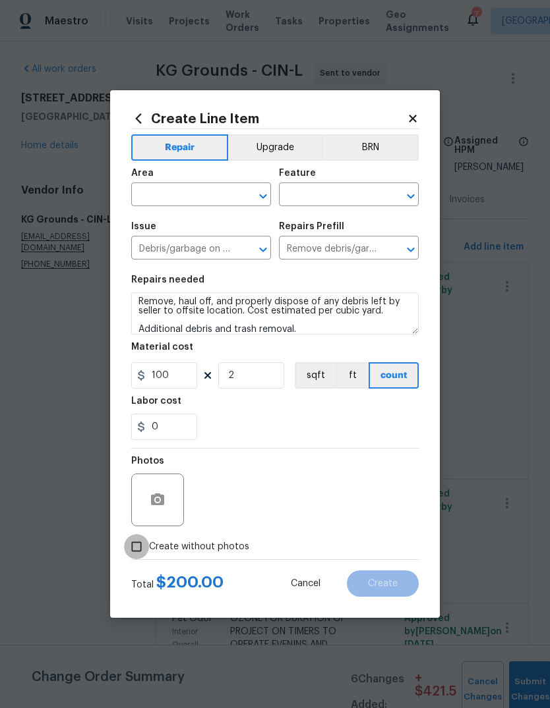
click at [134, 554] on input "Create without photos" at bounding box center [136, 546] width 25 height 25
checkbox input "true"
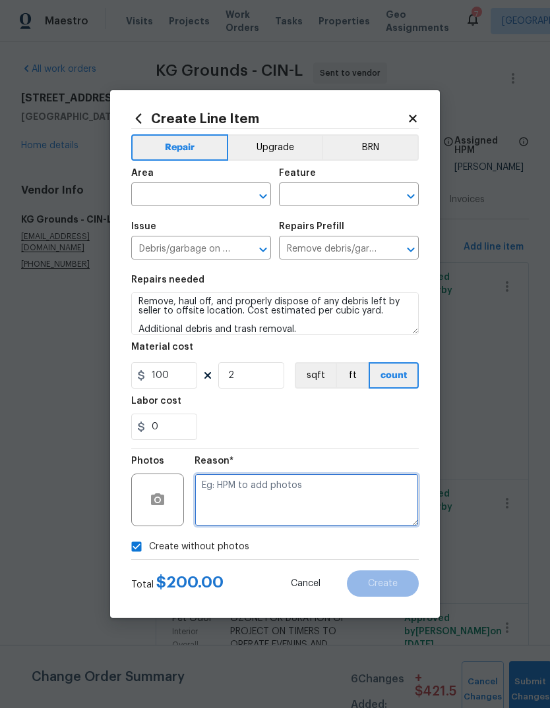
click at [335, 478] on textarea at bounding box center [306, 500] width 224 height 53
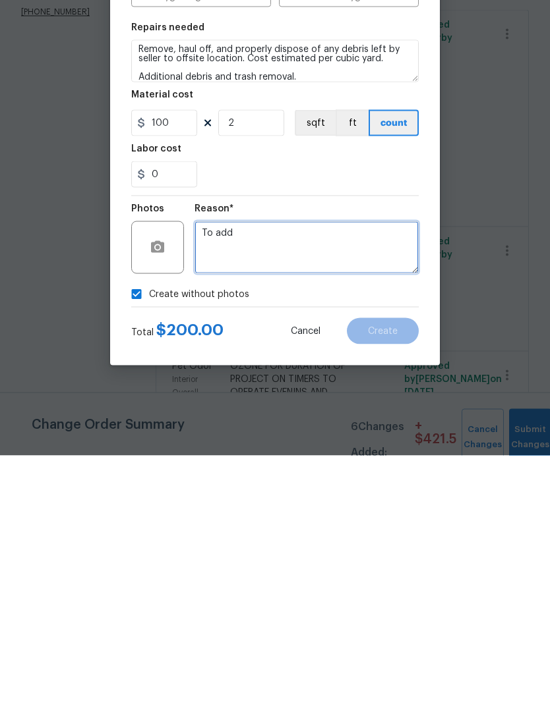
type textarea "To add"
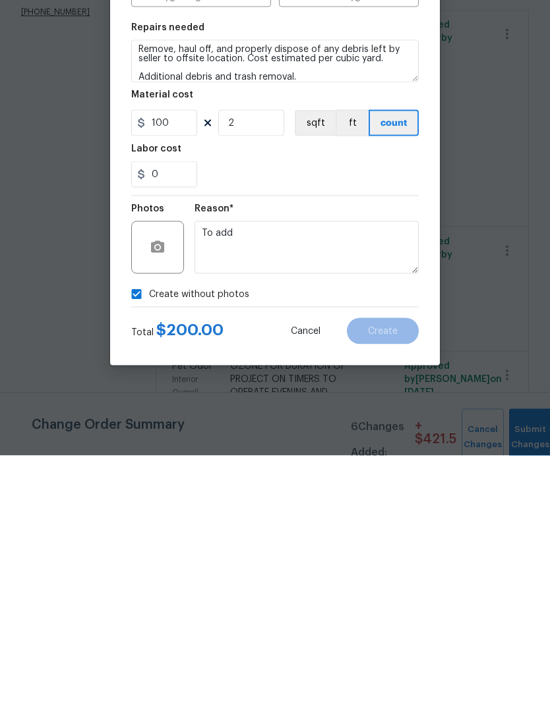
click at [388, 534] on div "Create without photos" at bounding box center [274, 546] width 287 height 25
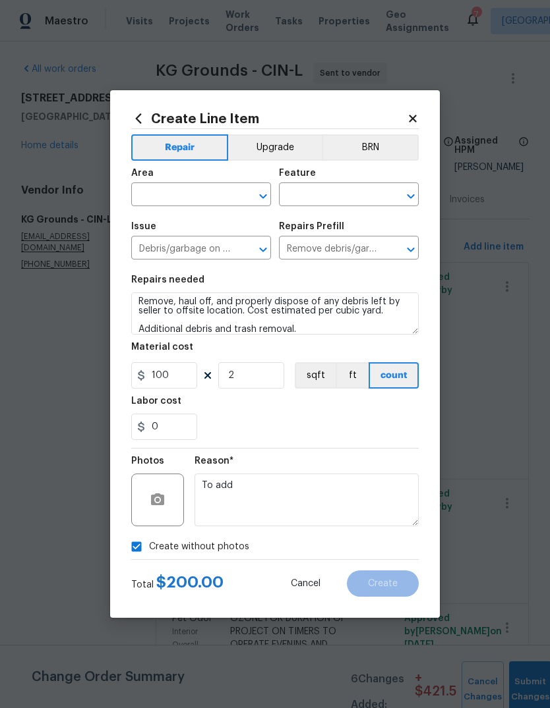
click at [346, 544] on div "Create without photos" at bounding box center [274, 546] width 287 height 25
click at [227, 202] on input "text" at bounding box center [182, 196] width 103 height 20
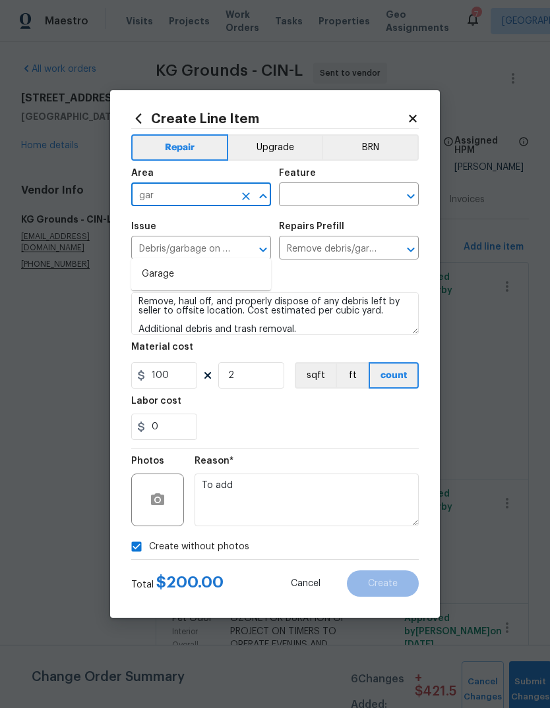
click at [197, 264] on li "Garage" at bounding box center [201, 275] width 140 height 22
type input "Garage"
click at [345, 202] on input "text" at bounding box center [330, 196] width 103 height 20
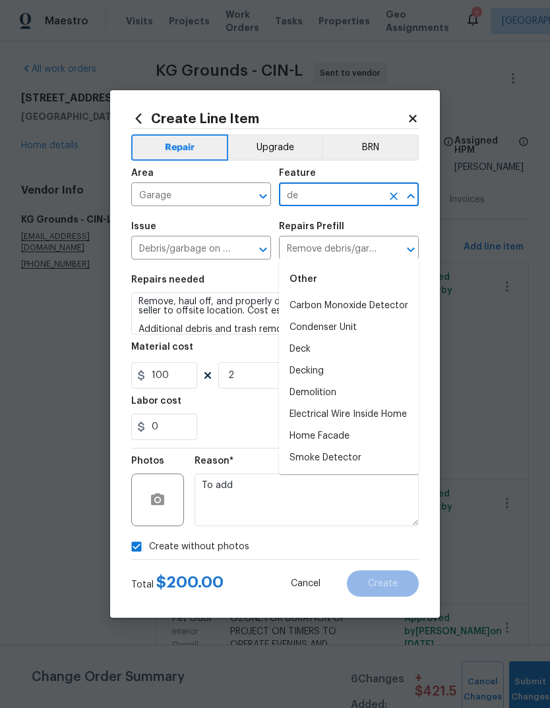
click at [337, 382] on li "Demolition" at bounding box center [349, 393] width 140 height 22
type input "Demolition"
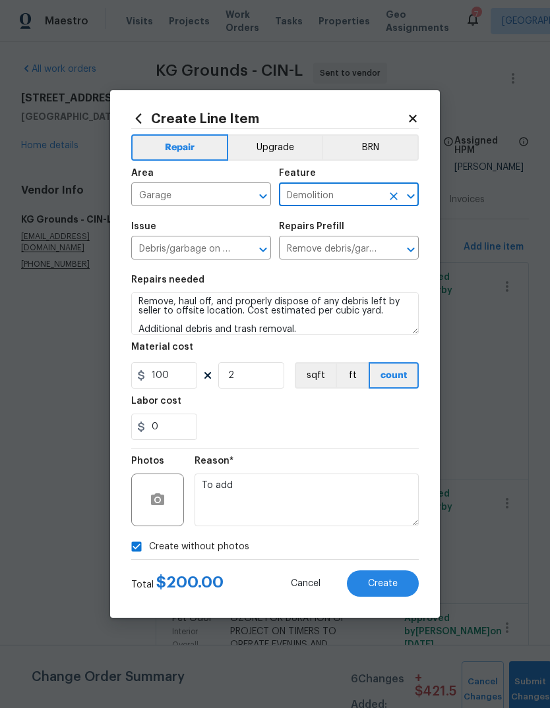
click at [391, 579] on span "Create" at bounding box center [383, 584] width 30 height 10
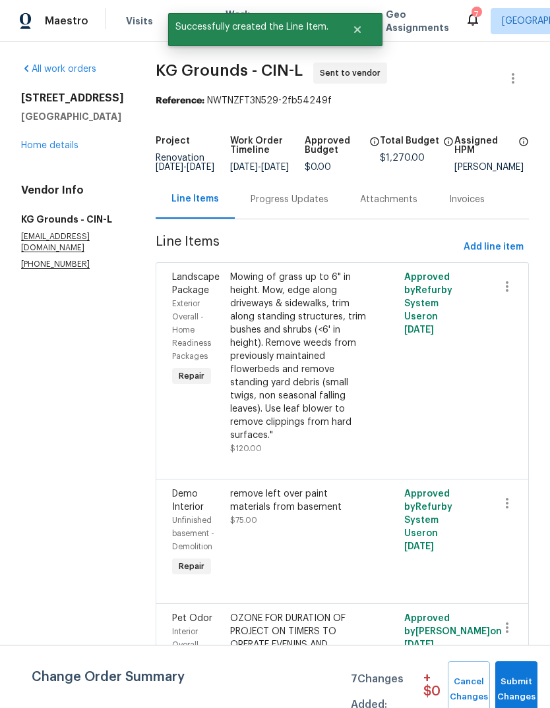
scroll to position [0, 0]
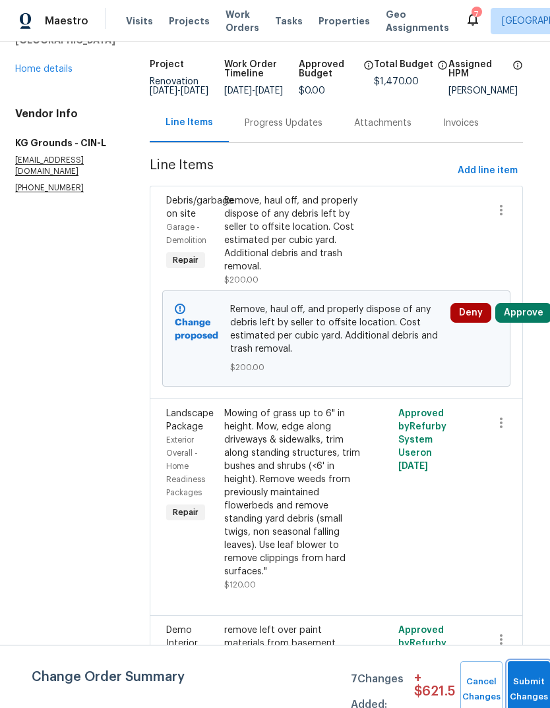
click at [535, 689] on span "Submit Changes" at bounding box center [528, 690] width 29 height 30
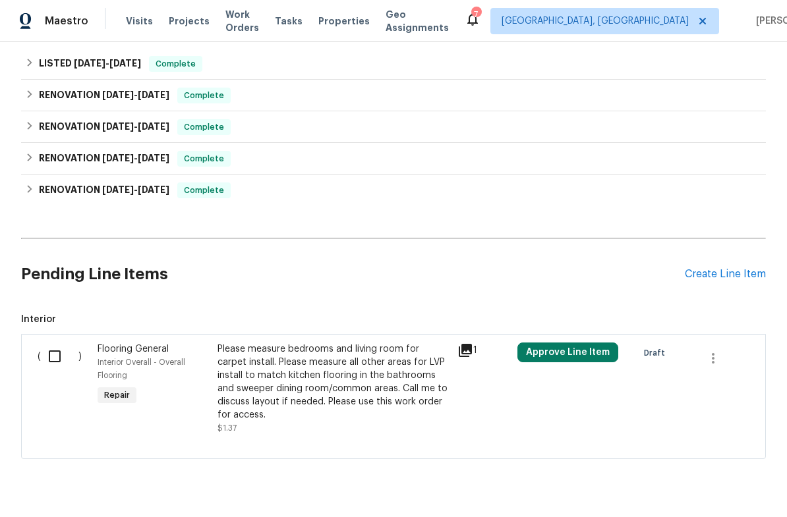
scroll to position [405, 0]
click at [43, 365] on input "checkbox" at bounding box center [60, 357] width 38 height 28
checkbox input "true"
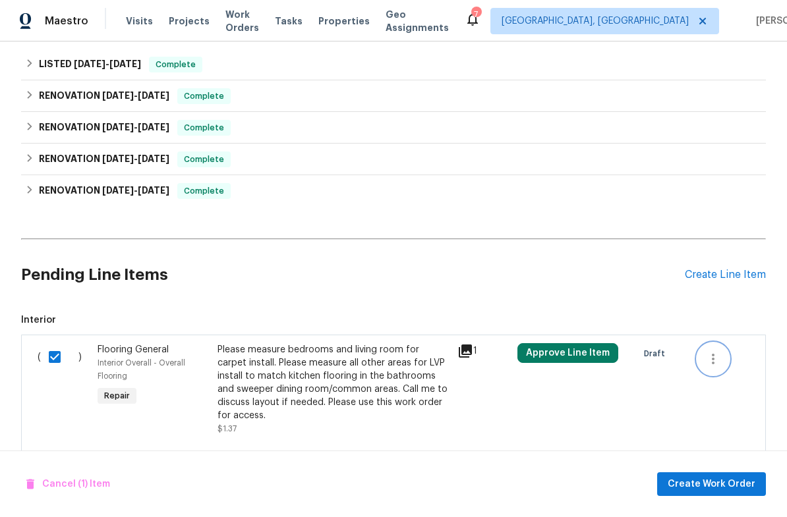
click at [714, 358] on icon "button" at bounding box center [713, 359] width 3 height 11
click at [720, 362] on li "Cancel" at bounding box center [722, 359] width 51 height 22
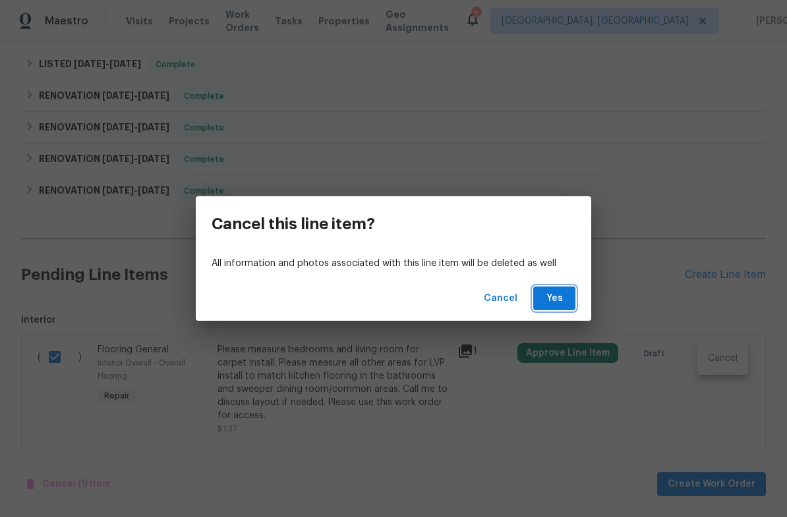
click at [561, 298] on span "Yes" at bounding box center [554, 299] width 21 height 16
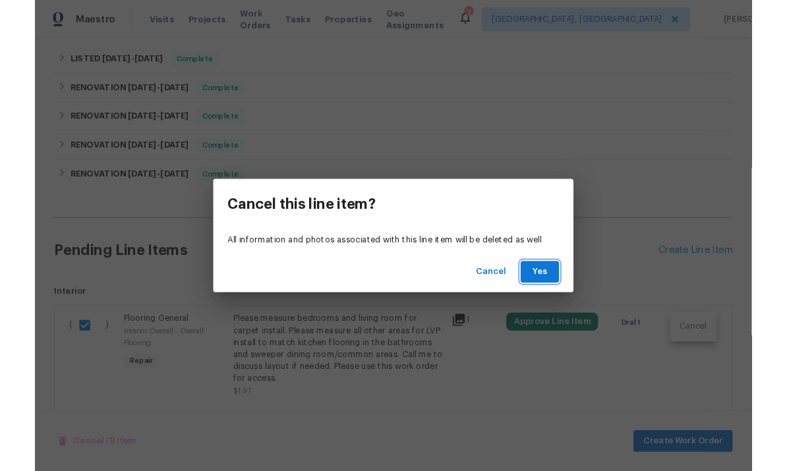
scroll to position [263, 0]
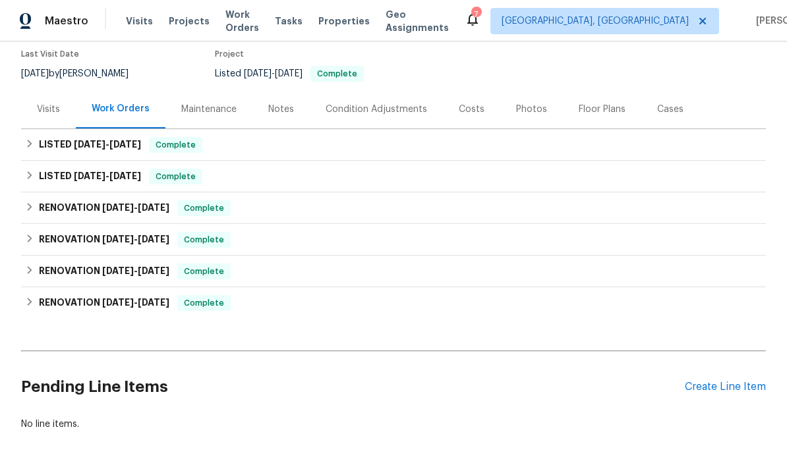
scroll to position [109, 0]
click at [717, 391] on div "Create Line Item" at bounding box center [725, 388] width 81 height 13
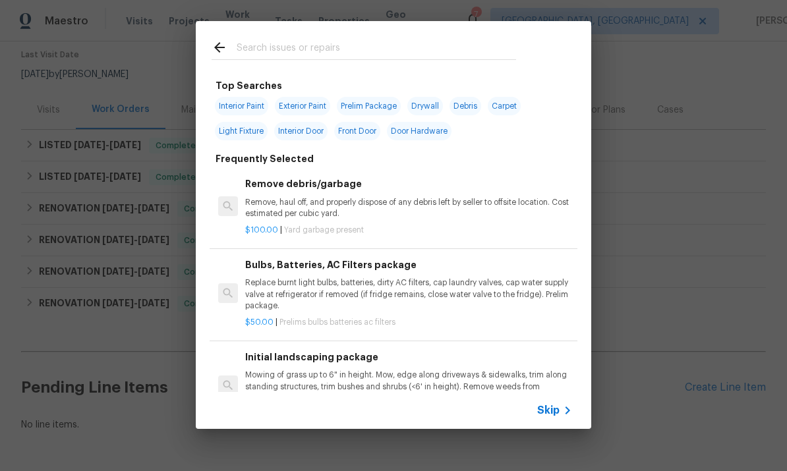
click at [436, 50] on input "text" at bounding box center [376, 50] width 279 height 20
type input "E"
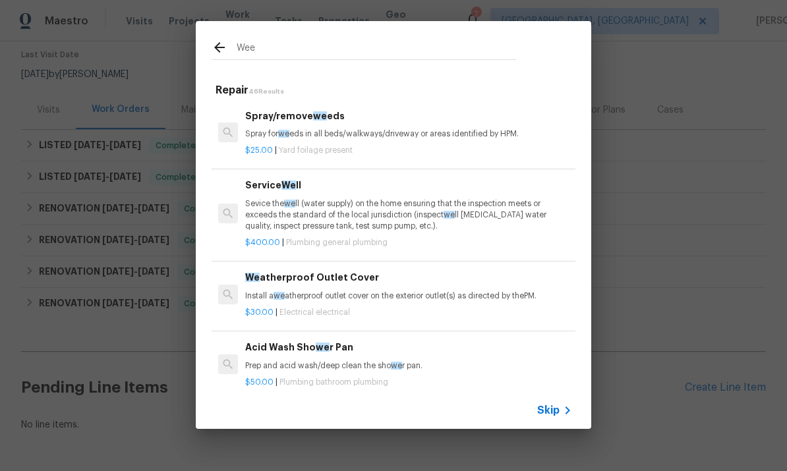
type input "Weed"
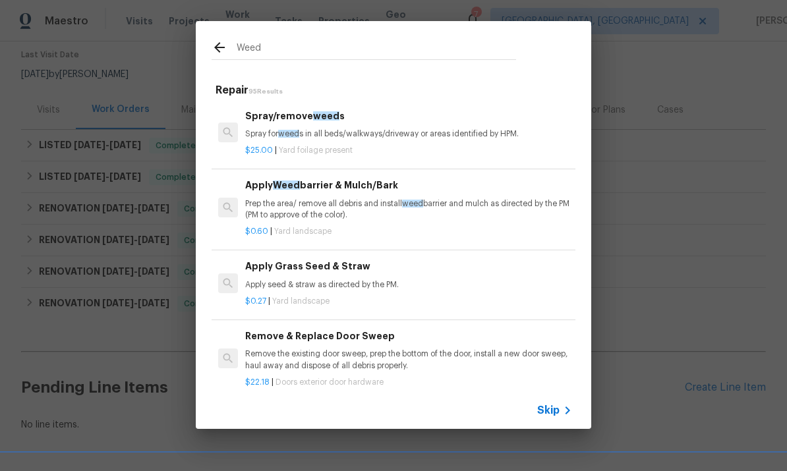
click at [441, 121] on h6 "Spray/remove weed s" at bounding box center [408, 116] width 327 height 14
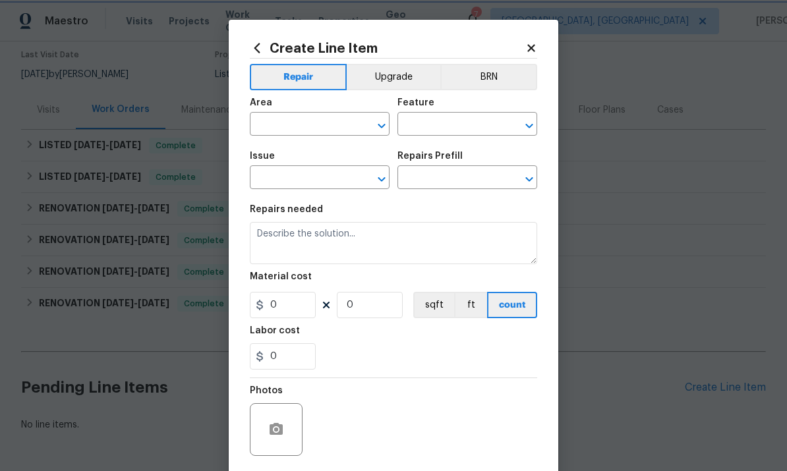
type input "Dead/overgrown tree or foliage"
type input "Spray/remove weeds $25.00"
type textarea "Spray for weeds in all beds/walkways/driveway or areas identified by HPM."
type input "25"
type input "1"
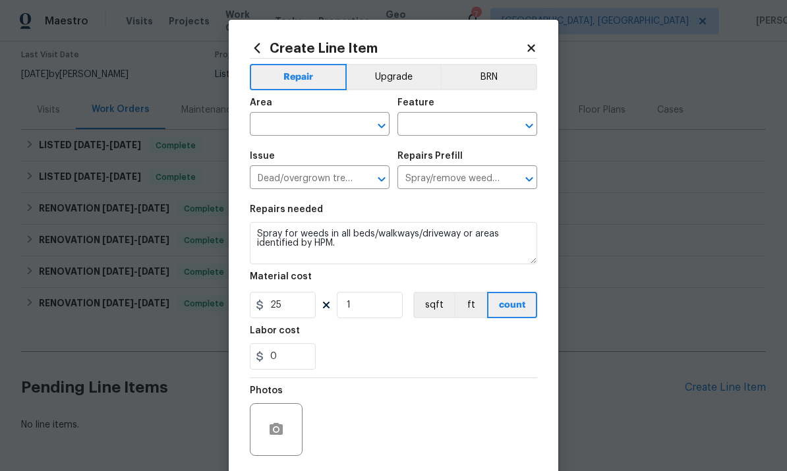
click at [314, 123] on input "text" at bounding box center [301, 125] width 103 height 20
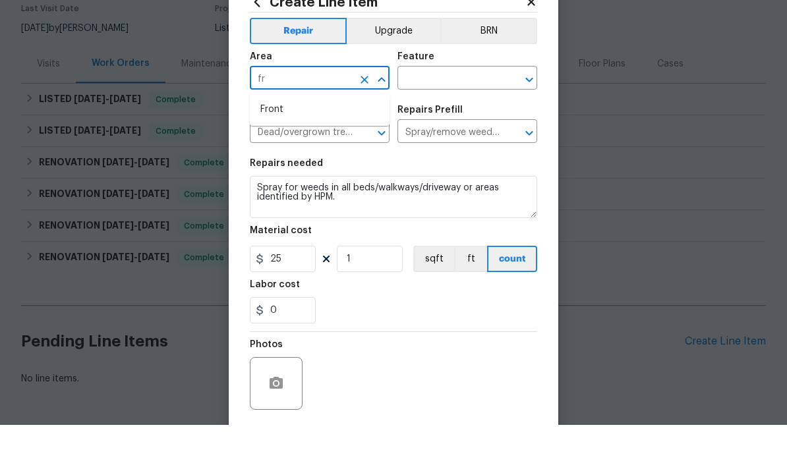
type input "f"
click at [354, 167] on li "Exterior Overall" at bounding box center [320, 178] width 140 height 22
type input "Exterior Overall"
click at [494, 98] on div "Feature" at bounding box center [467, 106] width 140 height 17
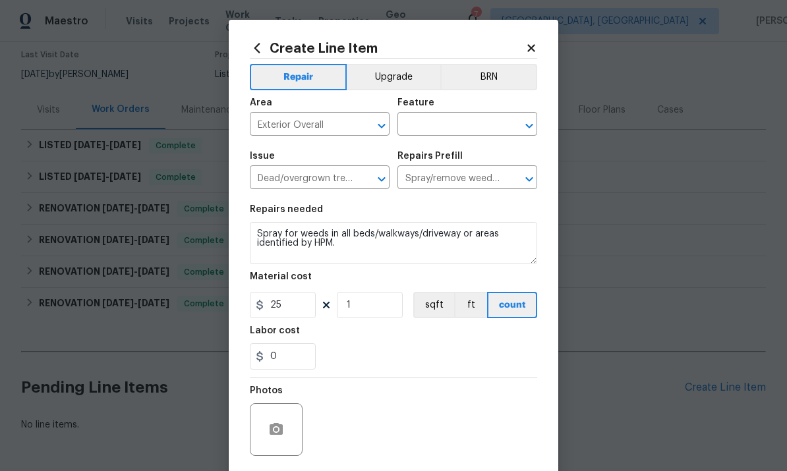
click at [493, 125] on input "text" at bounding box center [448, 125] width 103 height 20
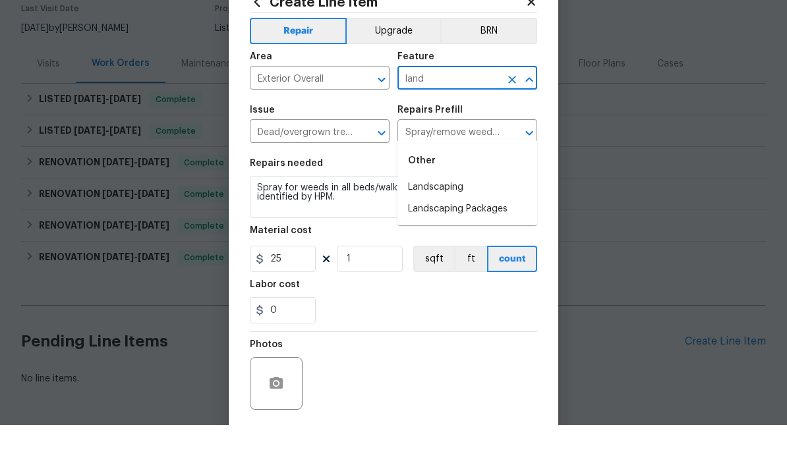
click at [478, 223] on li "Landscaping" at bounding box center [467, 234] width 140 height 22
type input "Landscaping"
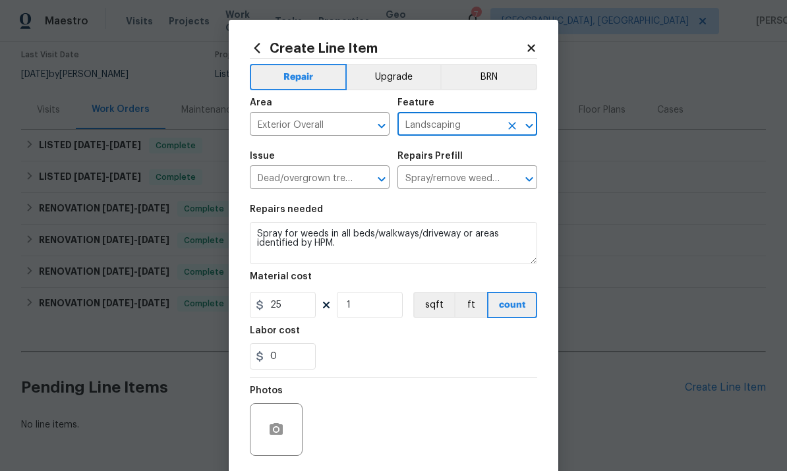
click at [322, 296] on div "25 1 sqft ft count" at bounding box center [393, 305] width 287 height 26
click at [313, 296] on input "25" at bounding box center [283, 305] width 66 height 26
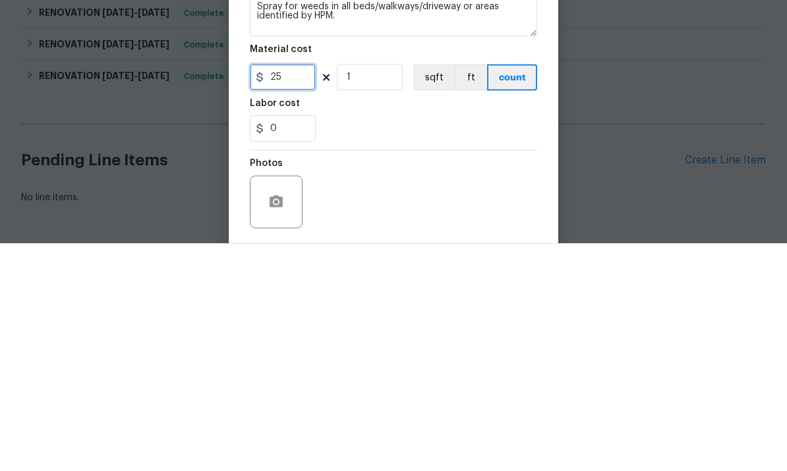
click at [309, 292] on input "25" at bounding box center [283, 305] width 66 height 26
type input "200"
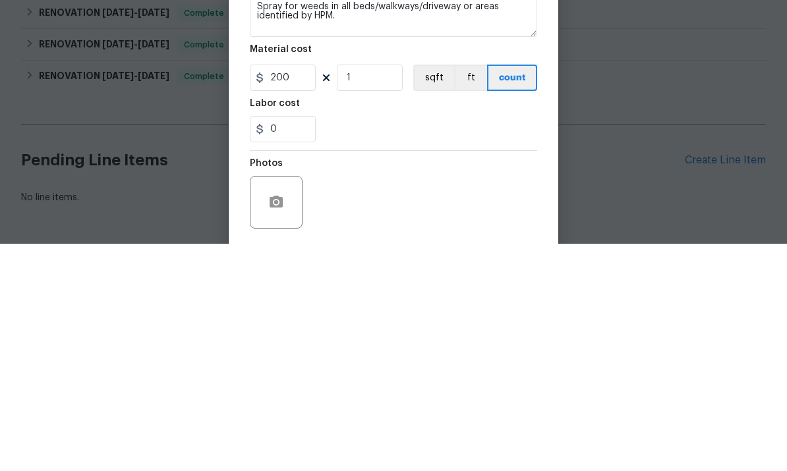
click at [488, 343] on div "0" at bounding box center [393, 356] width 287 height 26
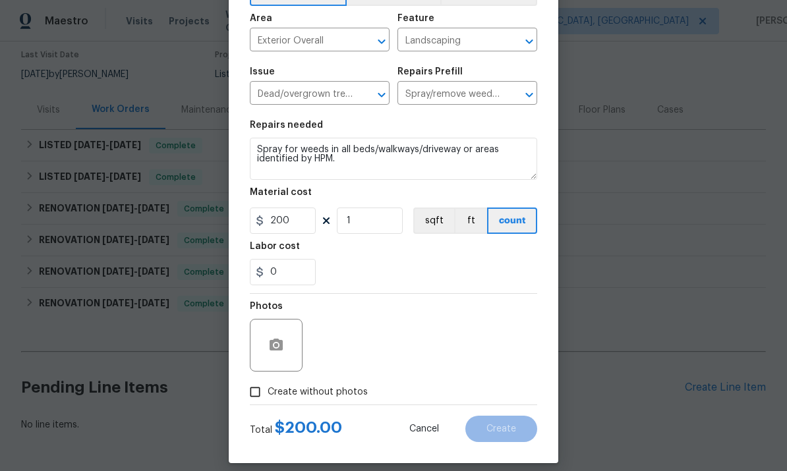
scroll to position [84, 0]
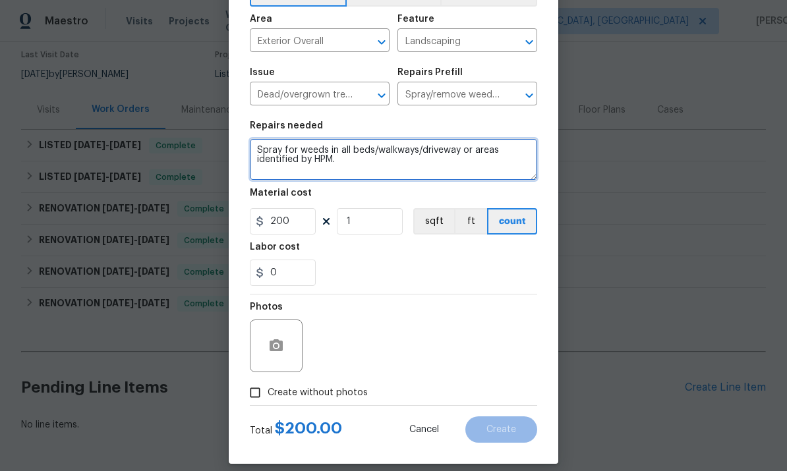
click at [501, 164] on textarea "Spray for weeds in all beds/walkways/driveway or areas identified by HPM." at bounding box center [393, 159] width 287 height 42
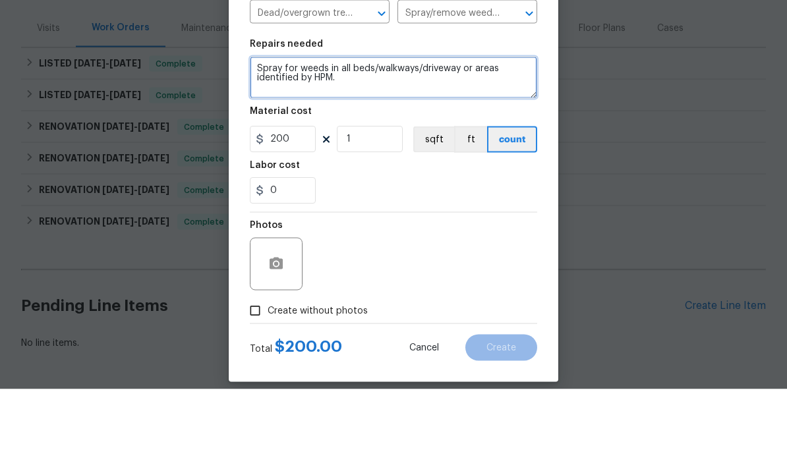
click at [252, 138] on textarea "Spray for weeds in all beds/walkways/driveway or areas identified by HPM." at bounding box center [393, 159] width 287 height 42
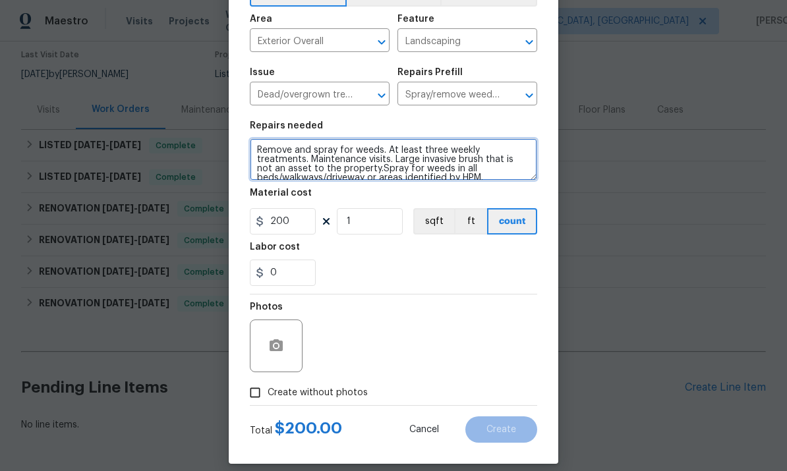
type textarea "Remove and spray for weeds. At least three weekly treatments. Maintenance visit…"
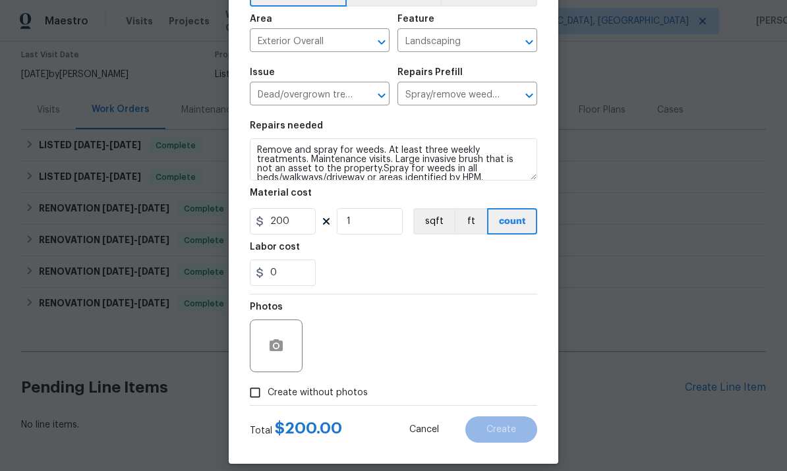
click at [259, 384] on input "Create without photos" at bounding box center [255, 392] width 25 height 25
checkbox input "true"
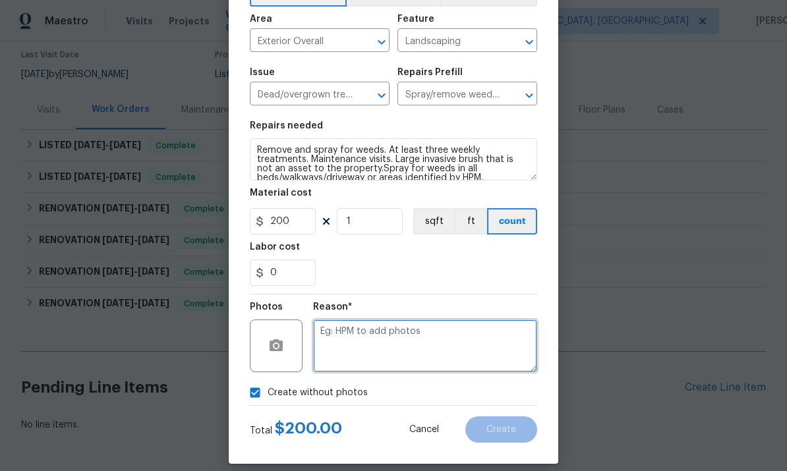
click at [428, 346] on textarea at bounding box center [425, 346] width 224 height 53
type textarea "To add"
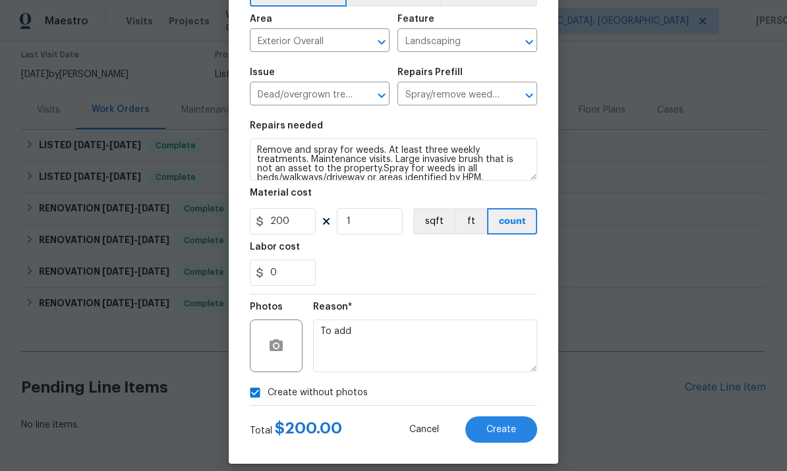
click at [504, 430] on span "Create" at bounding box center [501, 430] width 30 height 10
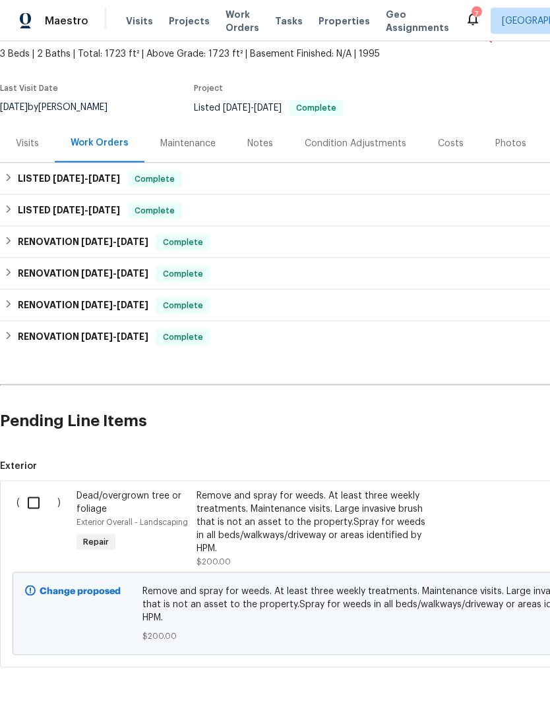
scroll to position [49, 0]
click at [32, 471] on input "checkbox" at bounding box center [39, 504] width 38 height 28
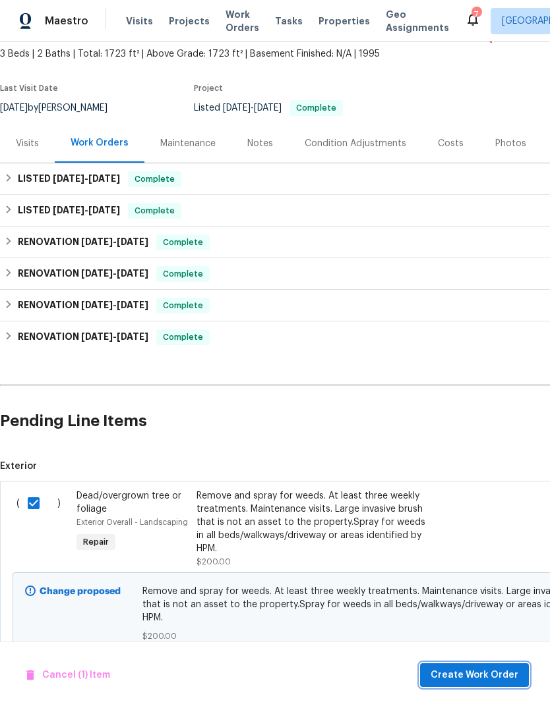
click at [504, 471] on span "Create Work Order" at bounding box center [474, 676] width 88 height 16
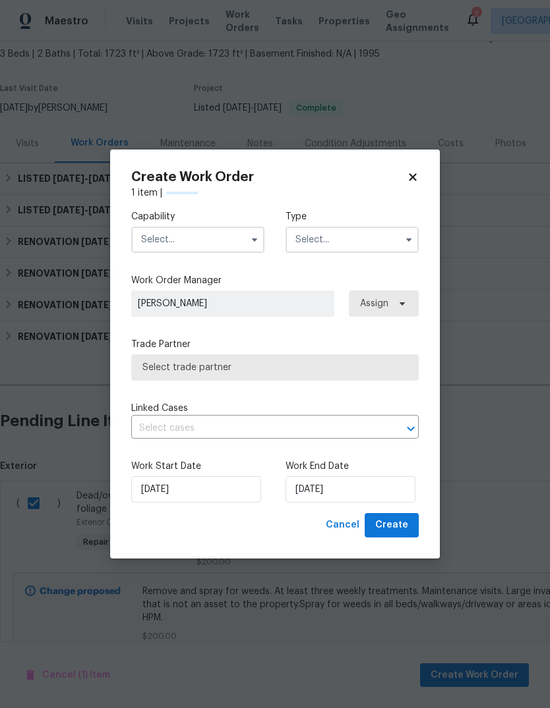
checkbox input "false"
click at [216, 229] on input "text" at bounding box center [197, 240] width 133 height 26
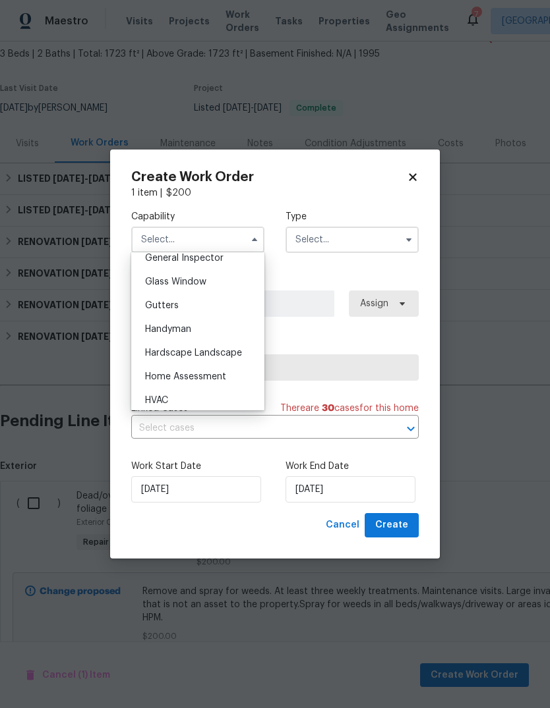
scroll to position [675, 0]
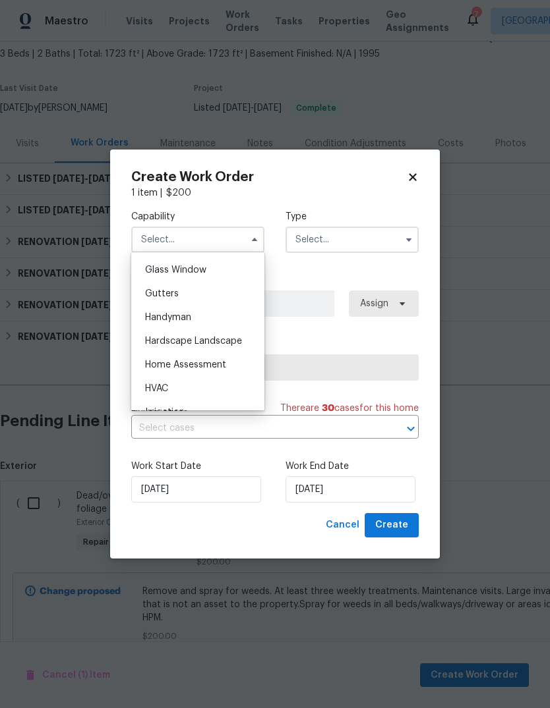
click at [250, 339] on div "Hardscape Landscape" at bounding box center [197, 342] width 127 height 24
type input "Hardscape Landscape"
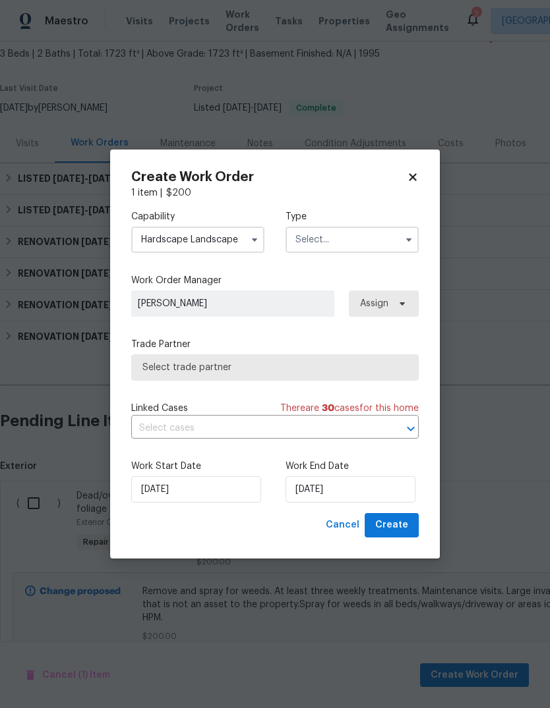
click at [324, 241] on input "text" at bounding box center [351, 240] width 133 height 26
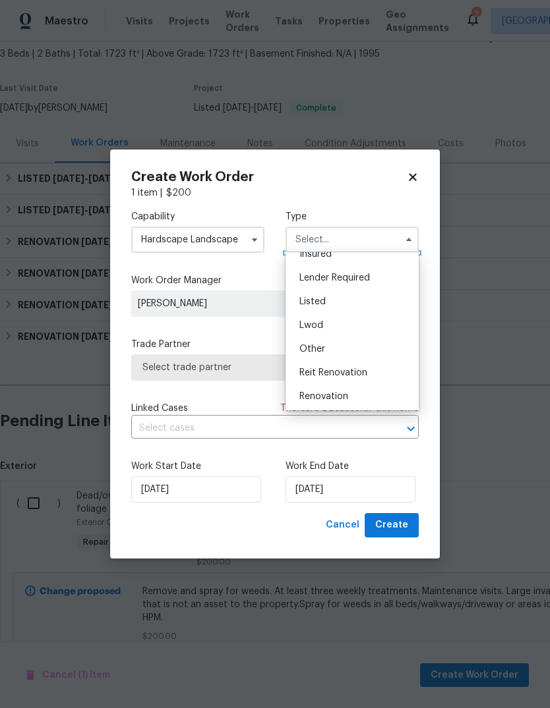
scroll to position [88, 0]
click at [350, 309] on div "Listed" at bounding box center [352, 298] width 127 height 24
type input "Listed"
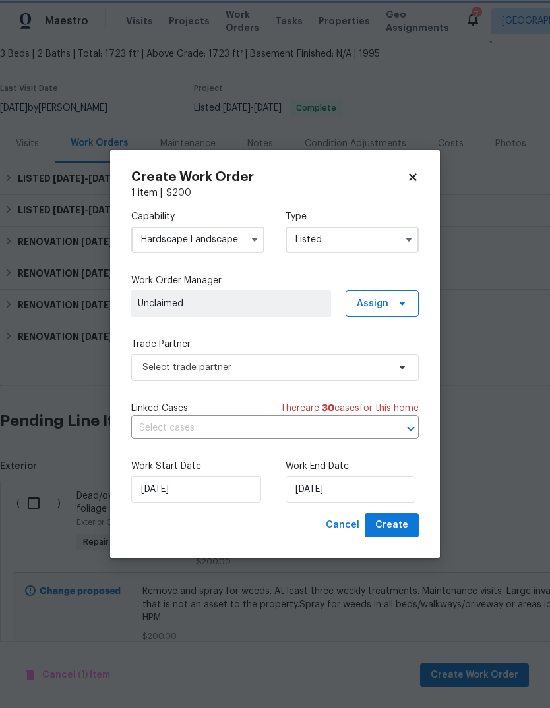
scroll to position [0, 0]
click at [369, 471] on input "9/18/2025" at bounding box center [350, 489] width 130 height 26
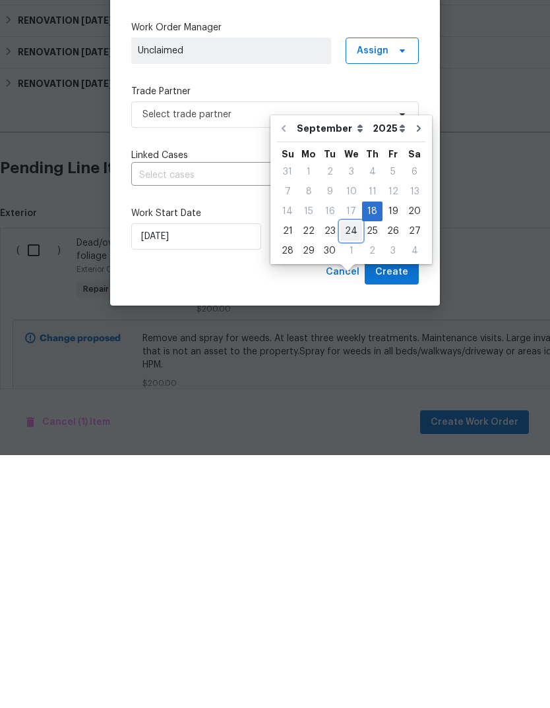
click at [349, 471] on div "24" at bounding box center [351, 484] width 22 height 18
type input "9/24/2025"
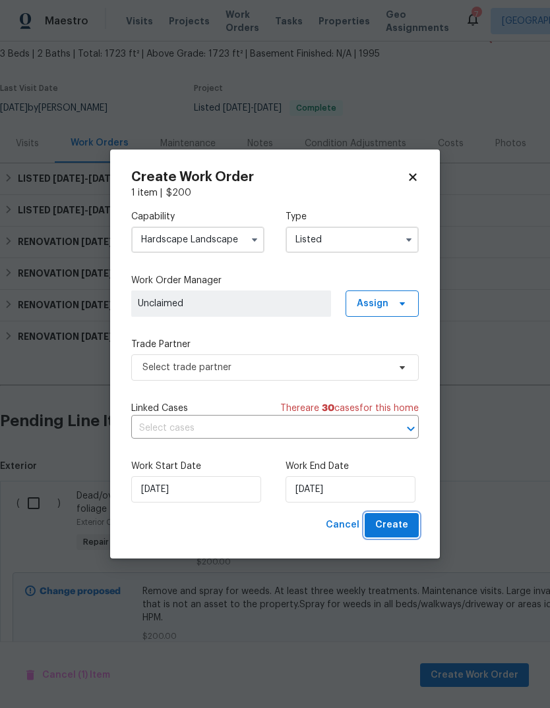
click at [403, 471] on button "Create" at bounding box center [391, 525] width 54 height 24
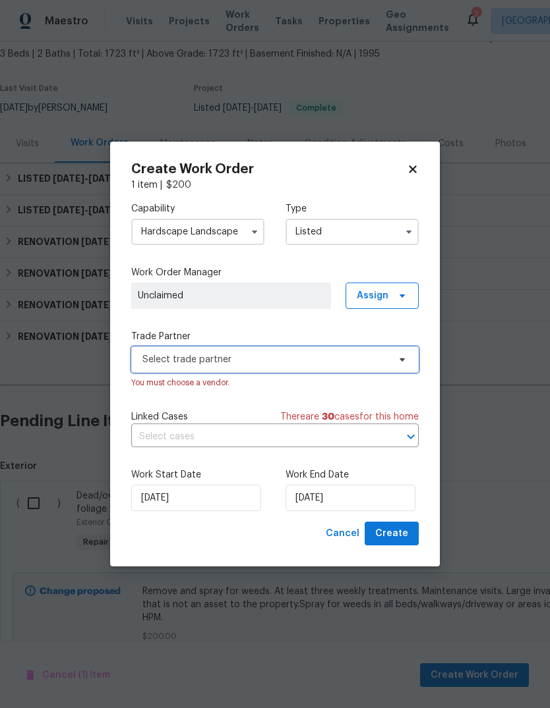
click at [293, 353] on span "Select trade partner" at bounding box center [265, 359] width 246 height 13
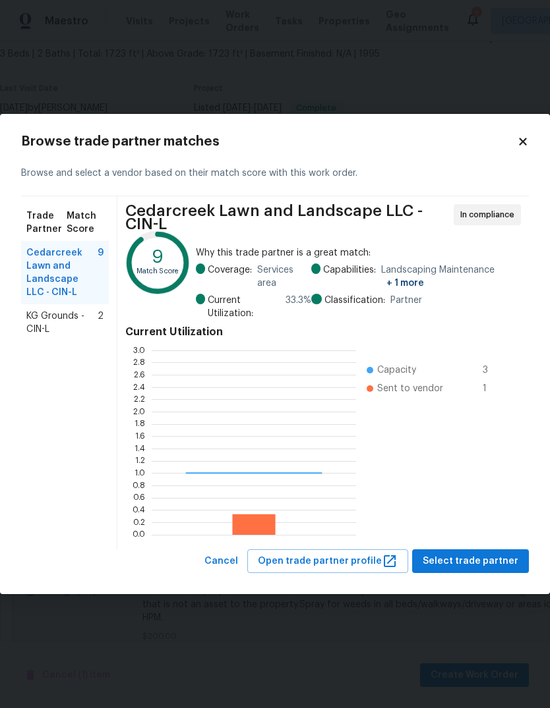
scroll to position [185, 204]
click at [57, 318] on span "KG Grounds - CIN-L" at bounding box center [61, 323] width 71 height 26
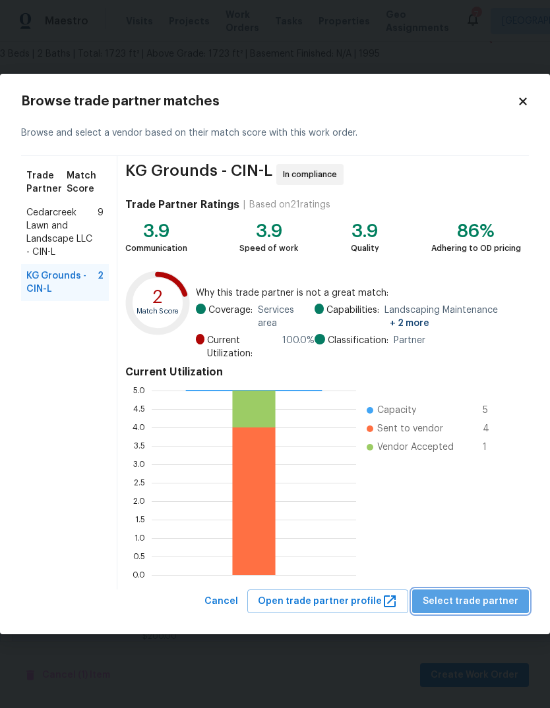
click at [511, 471] on span "Select trade partner" at bounding box center [470, 602] width 96 height 16
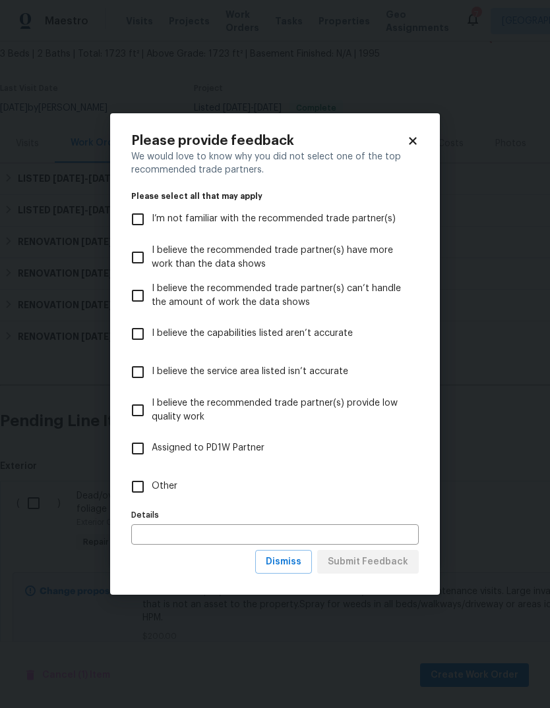
click at [130, 471] on input "Other" at bounding box center [138, 487] width 28 height 28
checkbox input "true"
click at [138, 471] on input "text" at bounding box center [274, 535] width 287 height 20
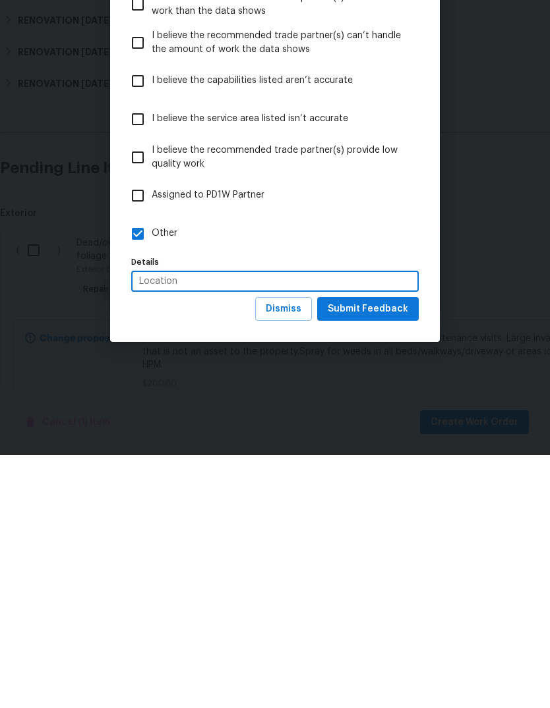
type input "Location"
click at [374, 471] on span "Submit Feedback" at bounding box center [368, 562] width 80 height 16
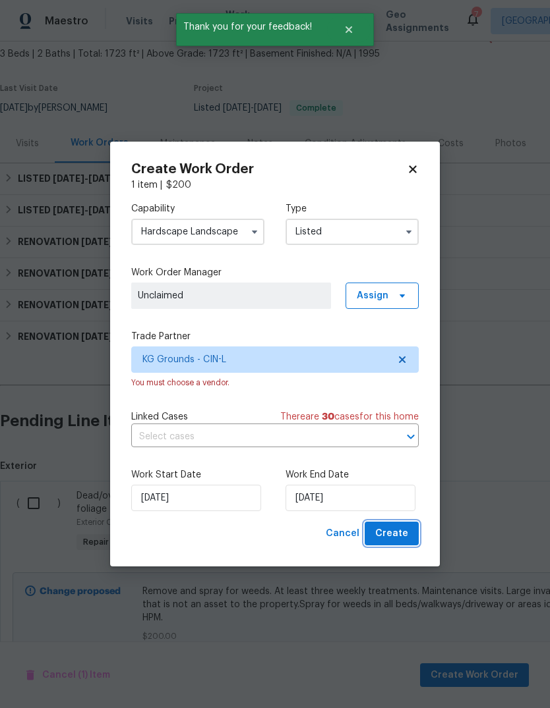
click at [392, 471] on span "Create" at bounding box center [391, 534] width 33 height 16
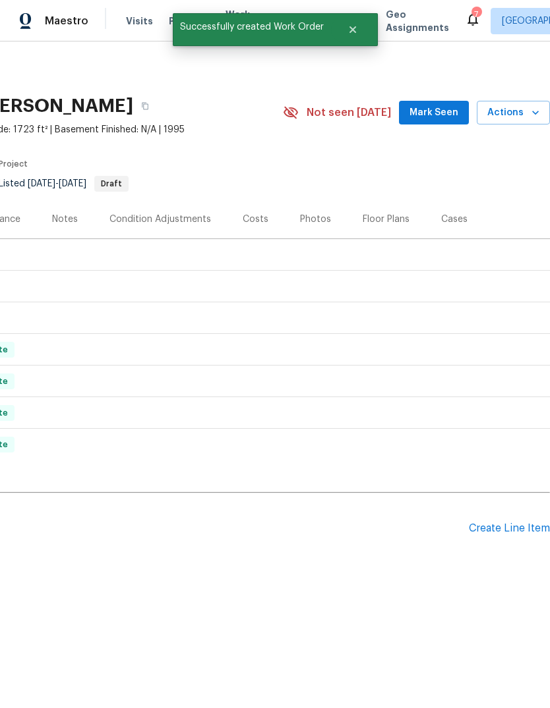
scroll to position [0, 195]
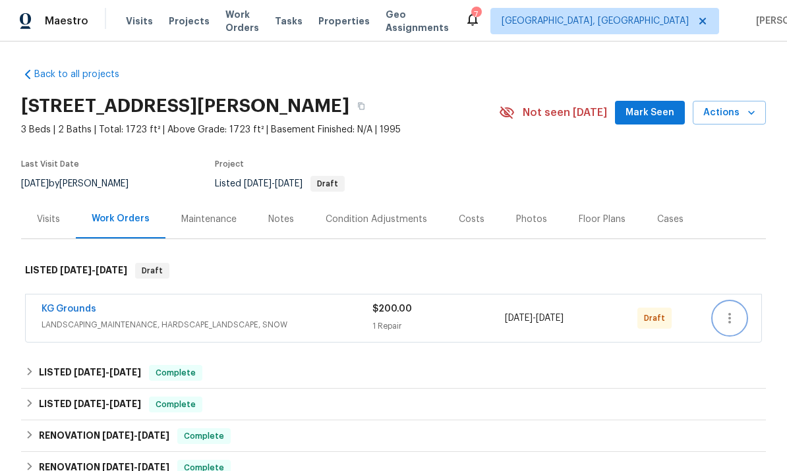
click at [549, 326] on icon "button" at bounding box center [730, 318] width 16 height 16
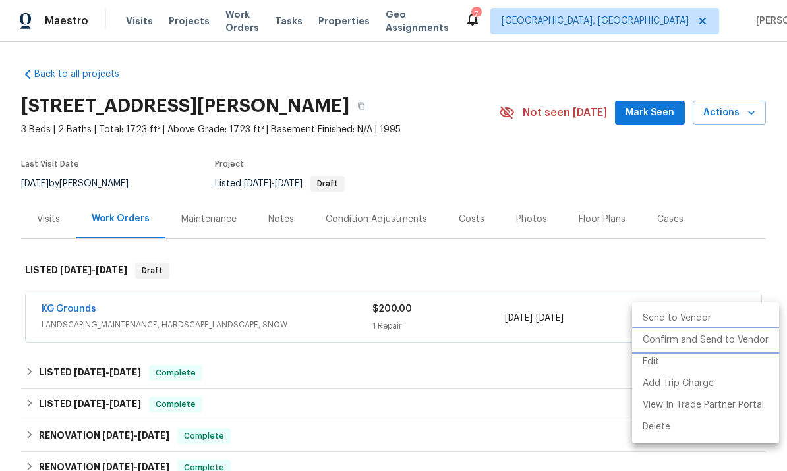
click at [549, 345] on li "Confirm and Send to Vendor" at bounding box center [705, 341] width 147 height 22
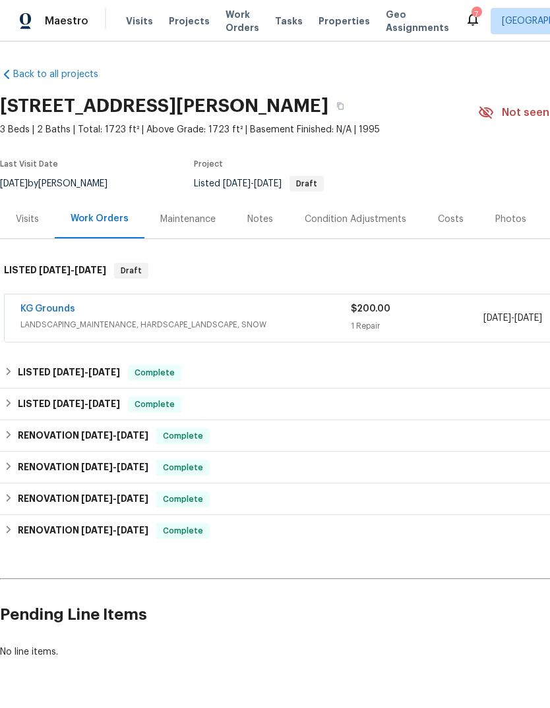
click at [189, 219] on div "Maintenance" at bounding box center [187, 219] width 55 height 13
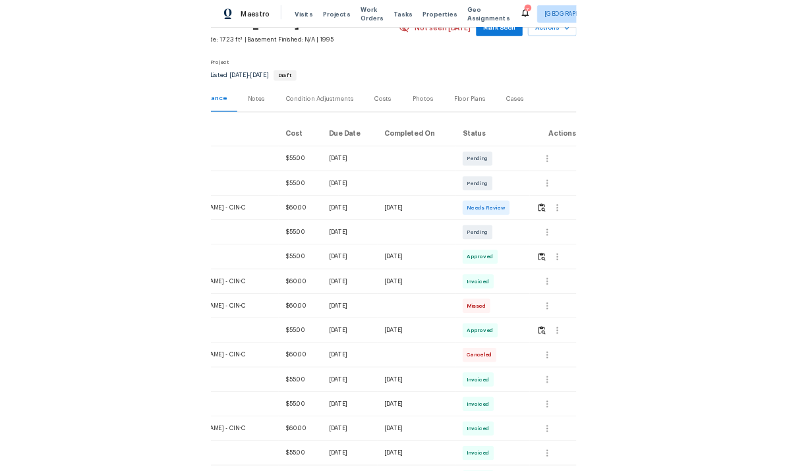
scroll to position [71, 0]
